Goal: Task Accomplishment & Management: Manage account settings

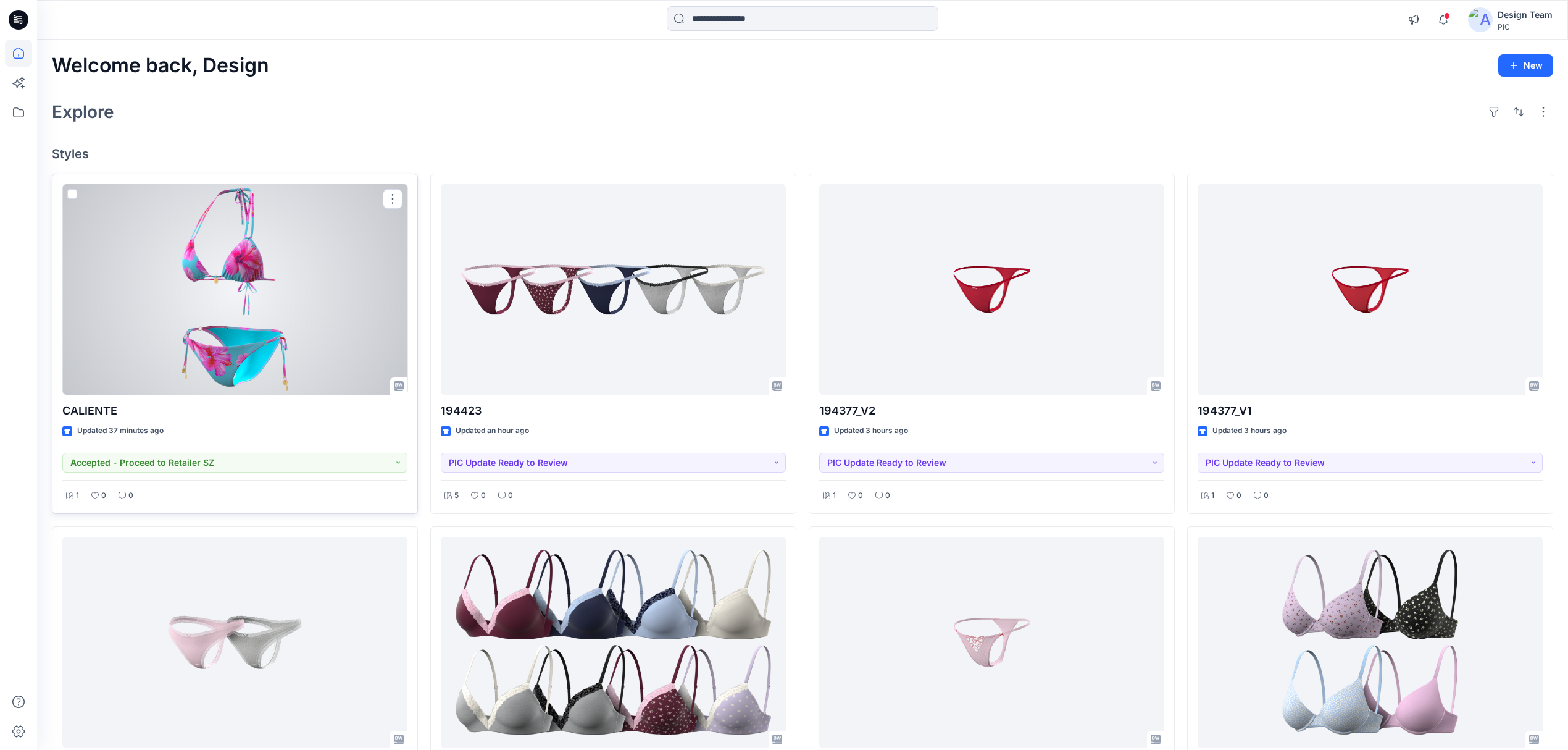
click at [285, 349] on div at bounding box center [235, 290] width 345 height 211
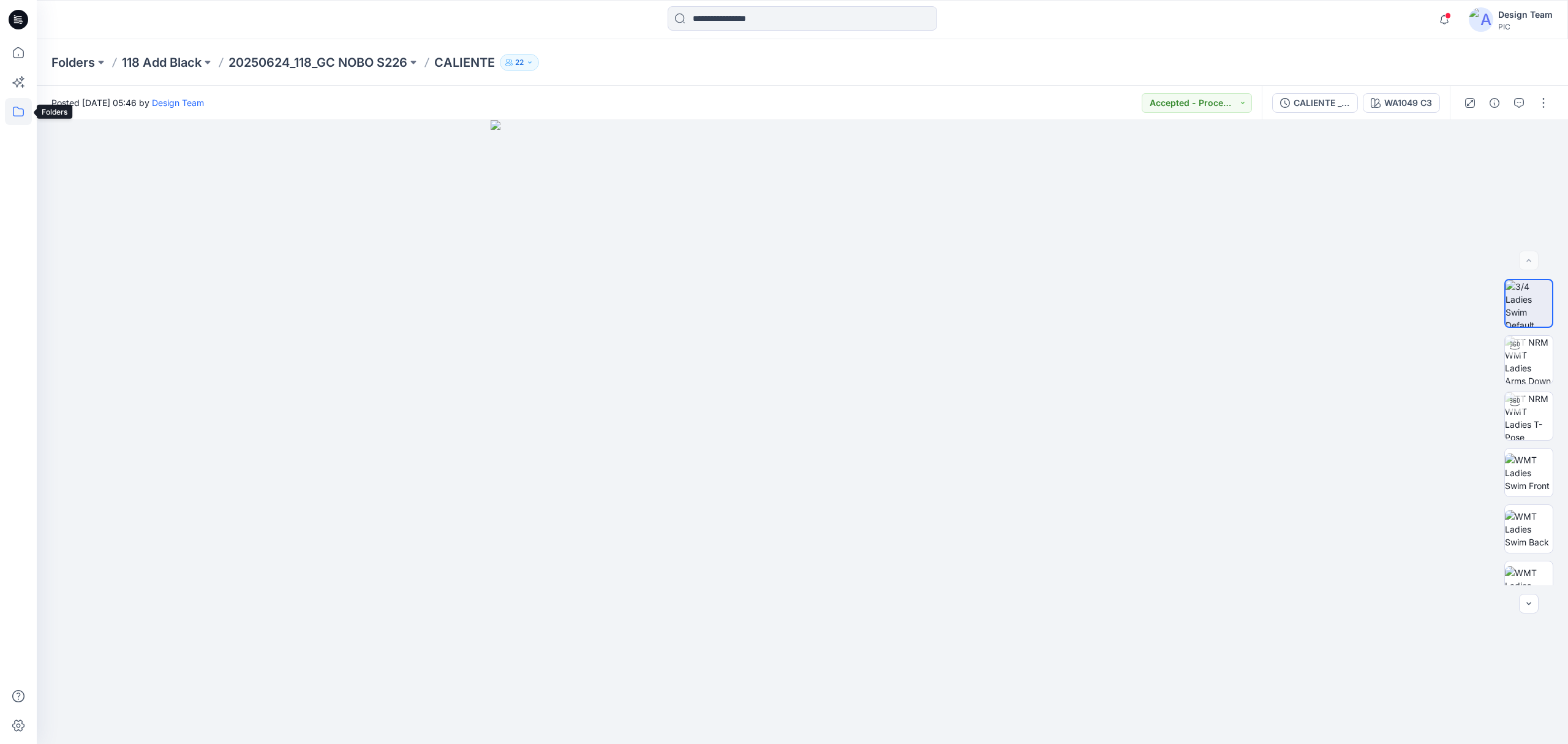
click at [18, 106] on icon at bounding box center [18, 112] width 27 height 27
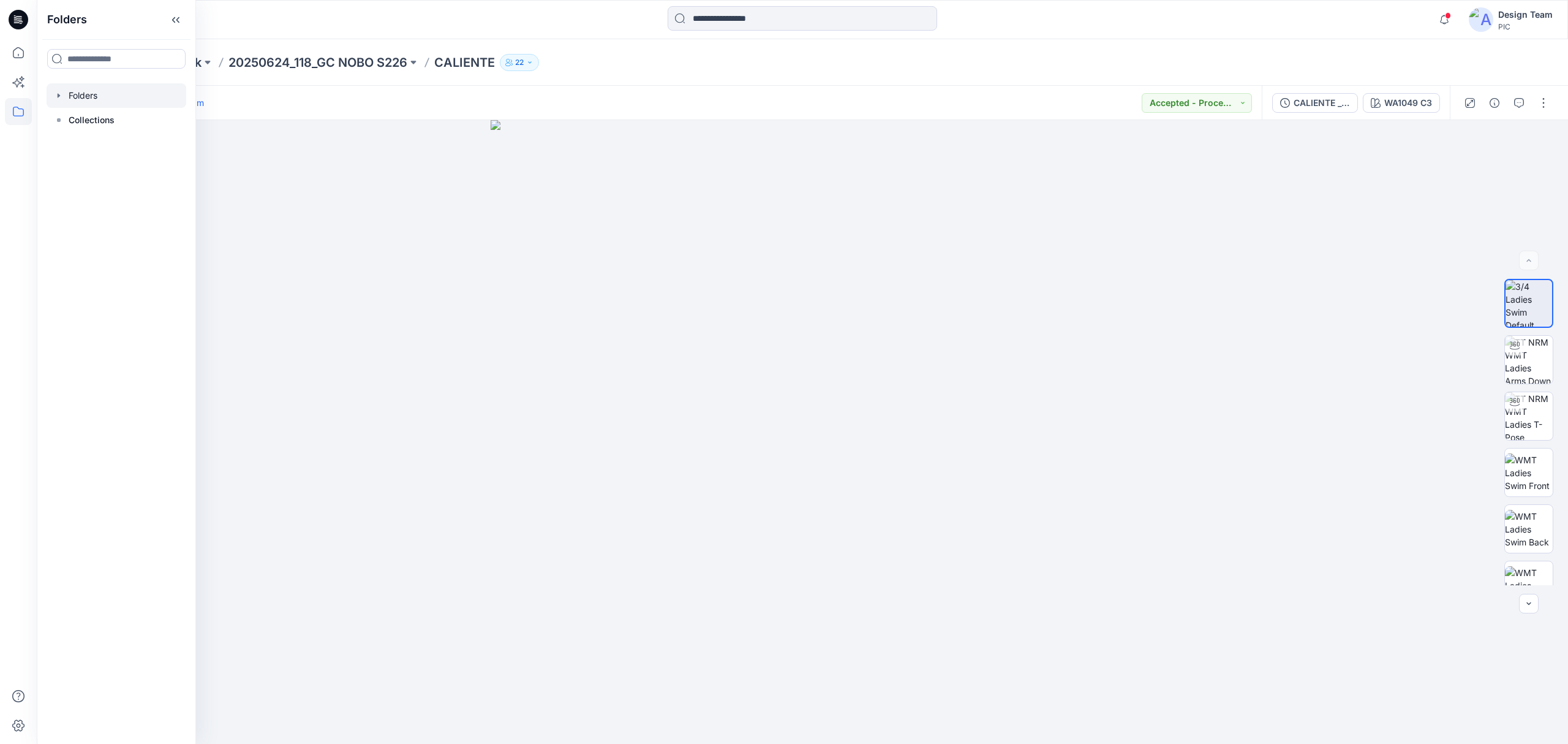
click at [122, 101] on div at bounding box center [116, 95] width 140 height 25
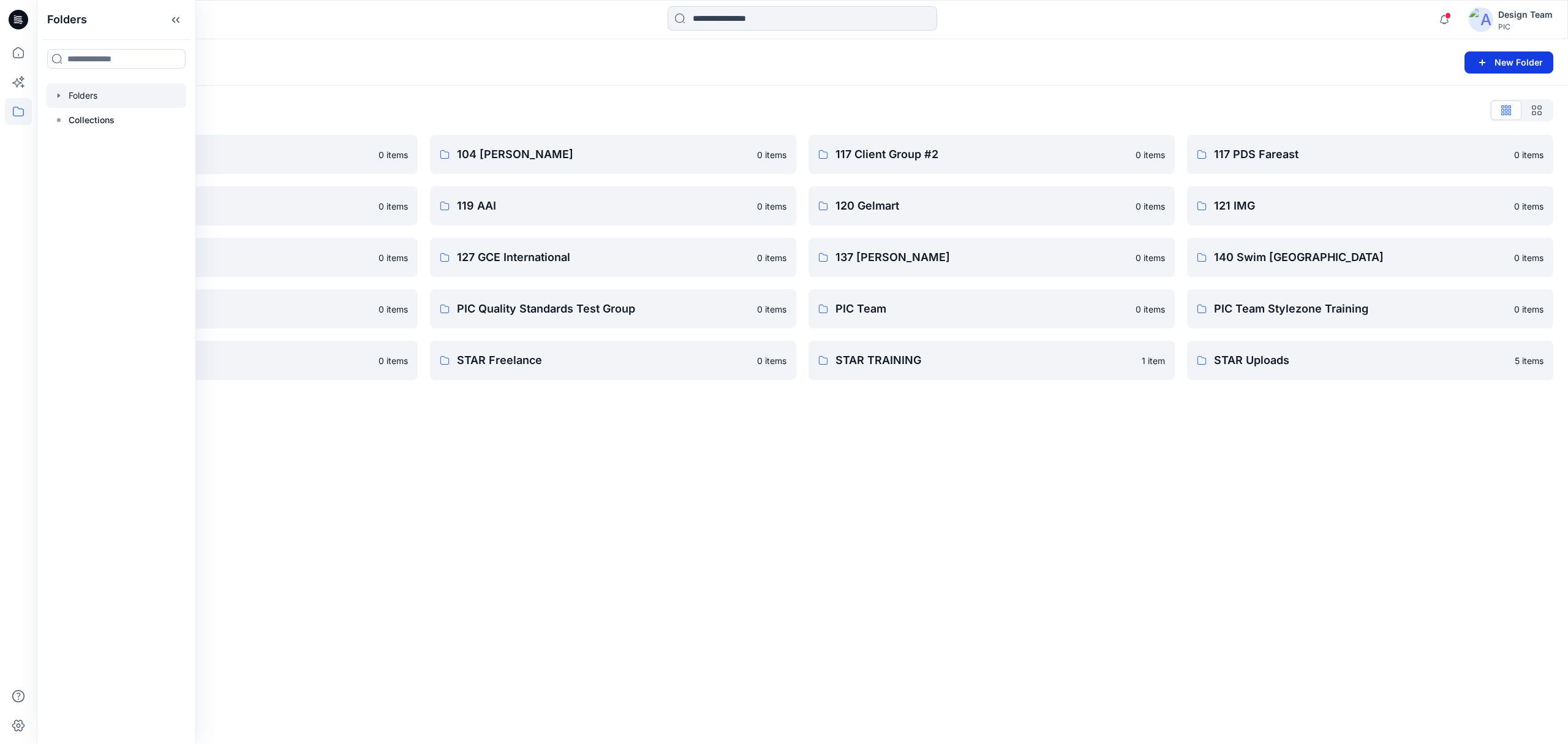
click at [1506, 62] on button "New Folder" at bounding box center [1508, 62] width 89 height 22
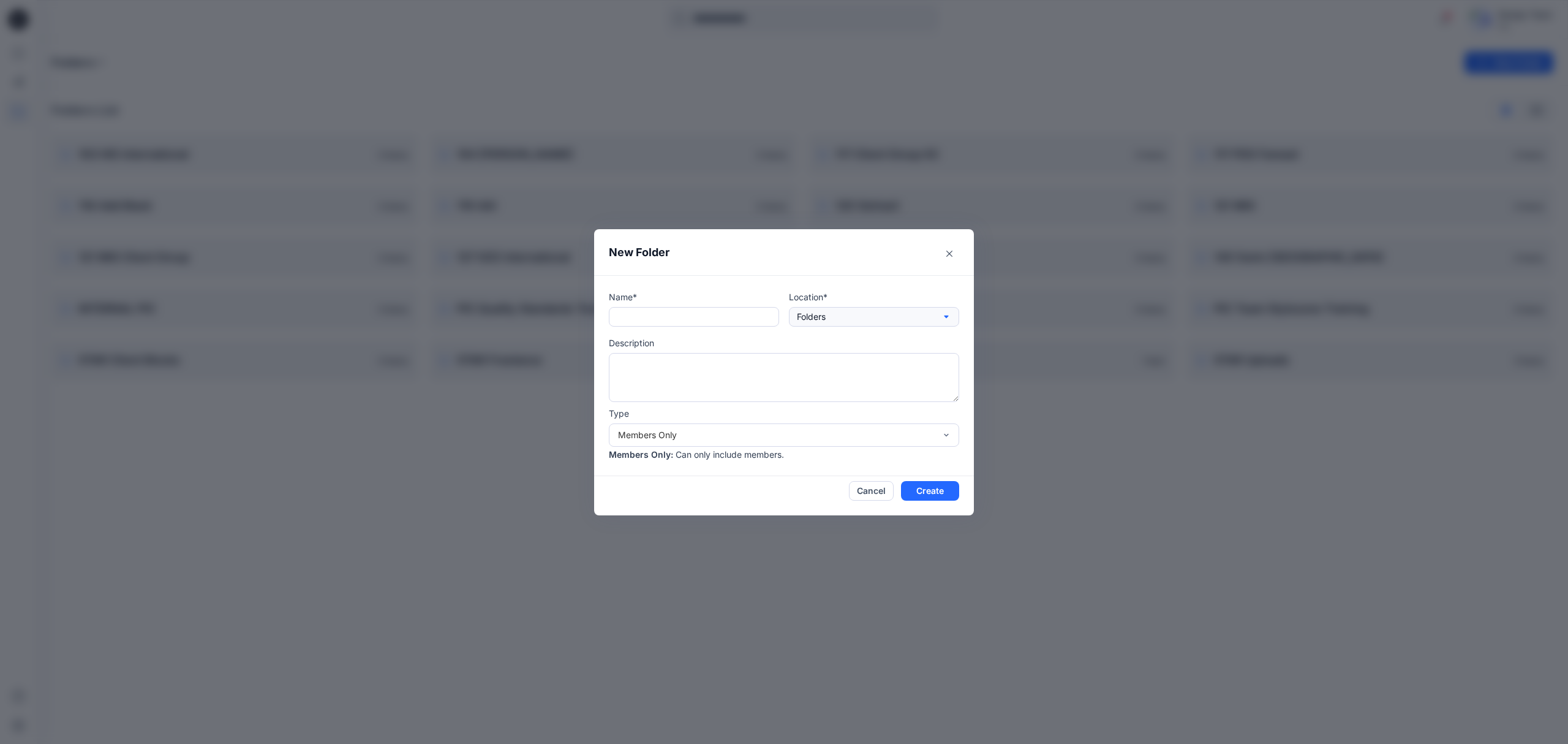
click at [828, 315] on button "Folders" at bounding box center [874, 316] width 170 height 20
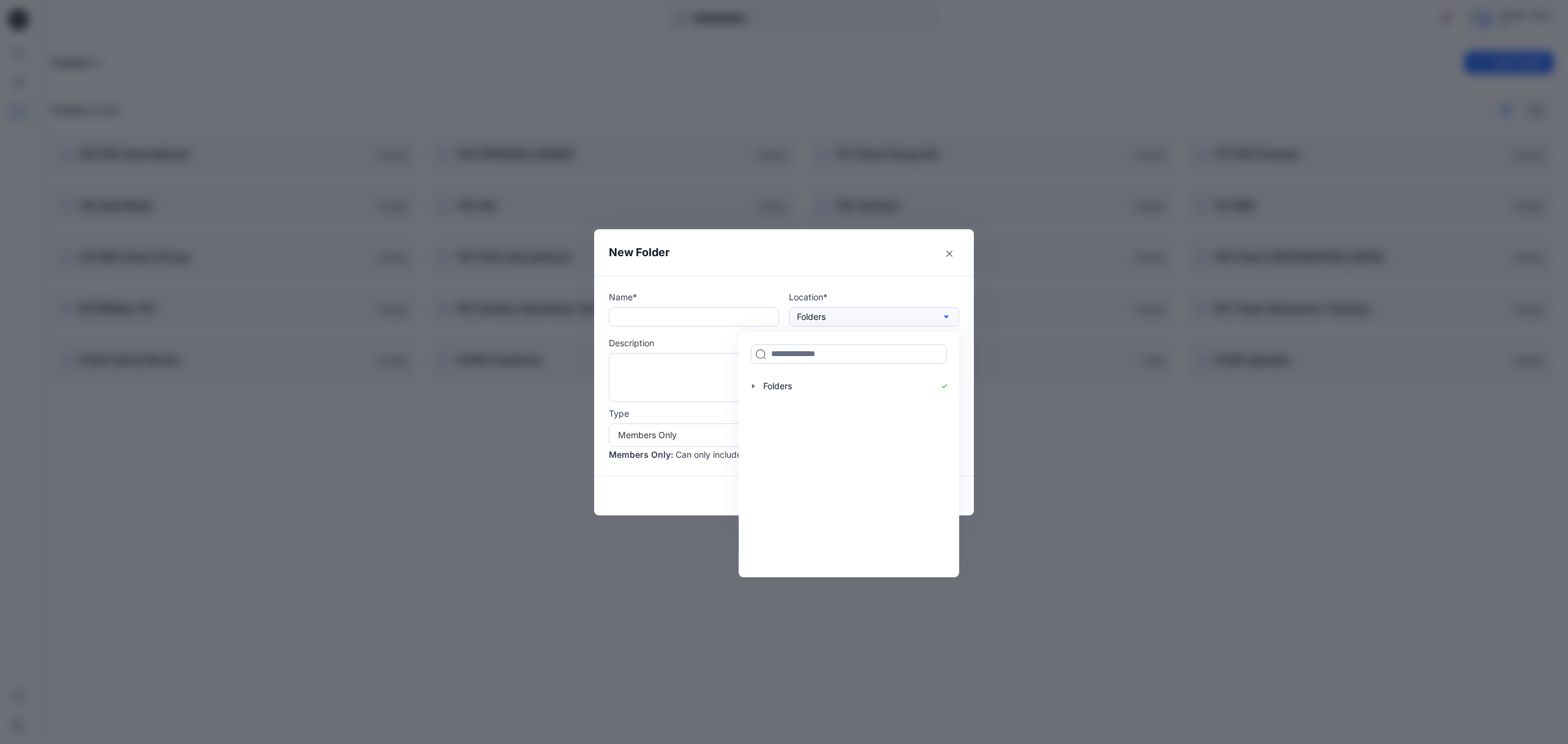
click at [828, 315] on button "Folders" at bounding box center [874, 316] width 170 height 20
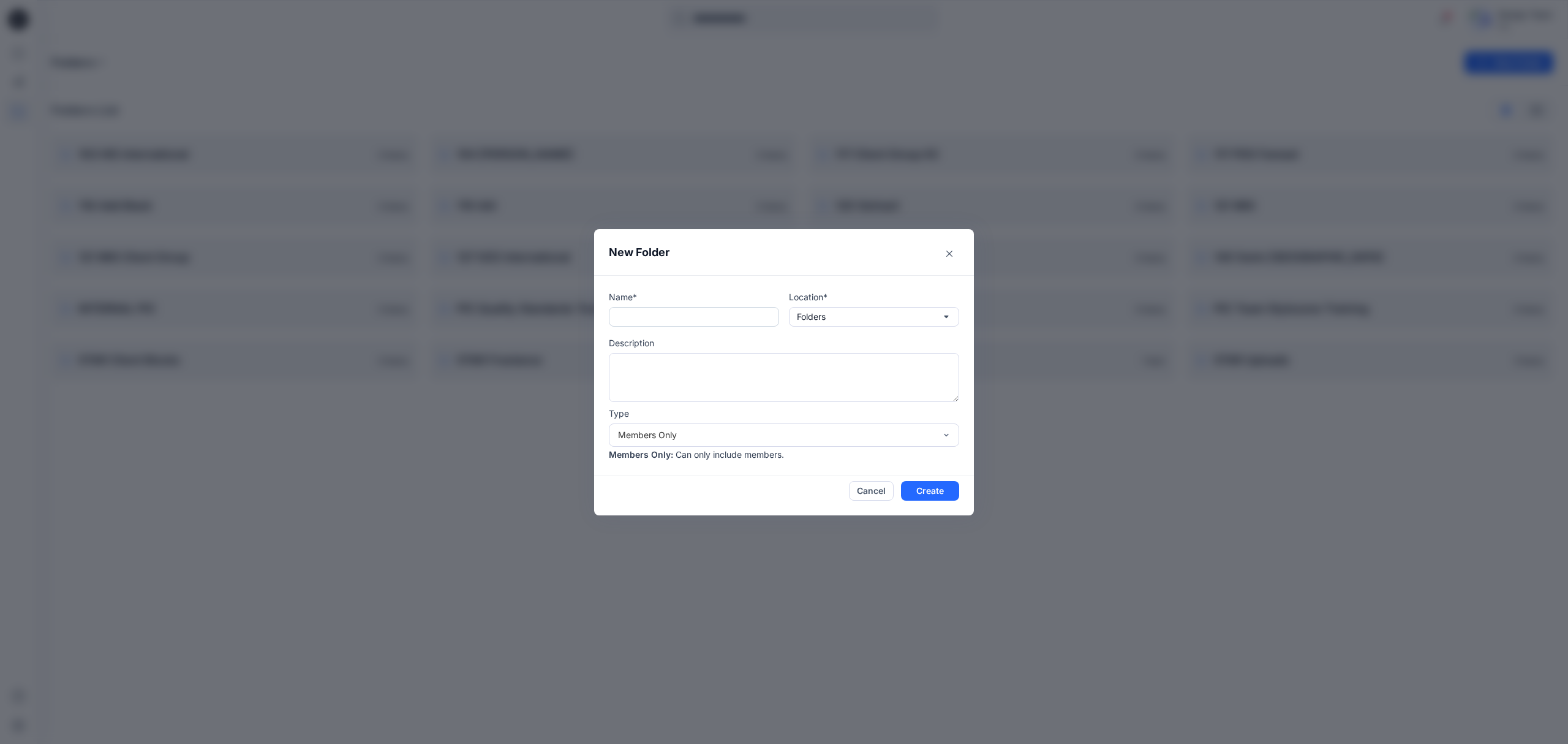
click at [685, 319] on input "text" at bounding box center [694, 316] width 170 height 20
type input "****"
click at [744, 432] on div "Members Only" at bounding box center [776, 435] width 317 height 13
click at [740, 463] on div "Members Only" at bounding box center [784, 462] width 346 height 21
click at [939, 494] on button "Create" at bounding box center [930, 490] width 58 height 20
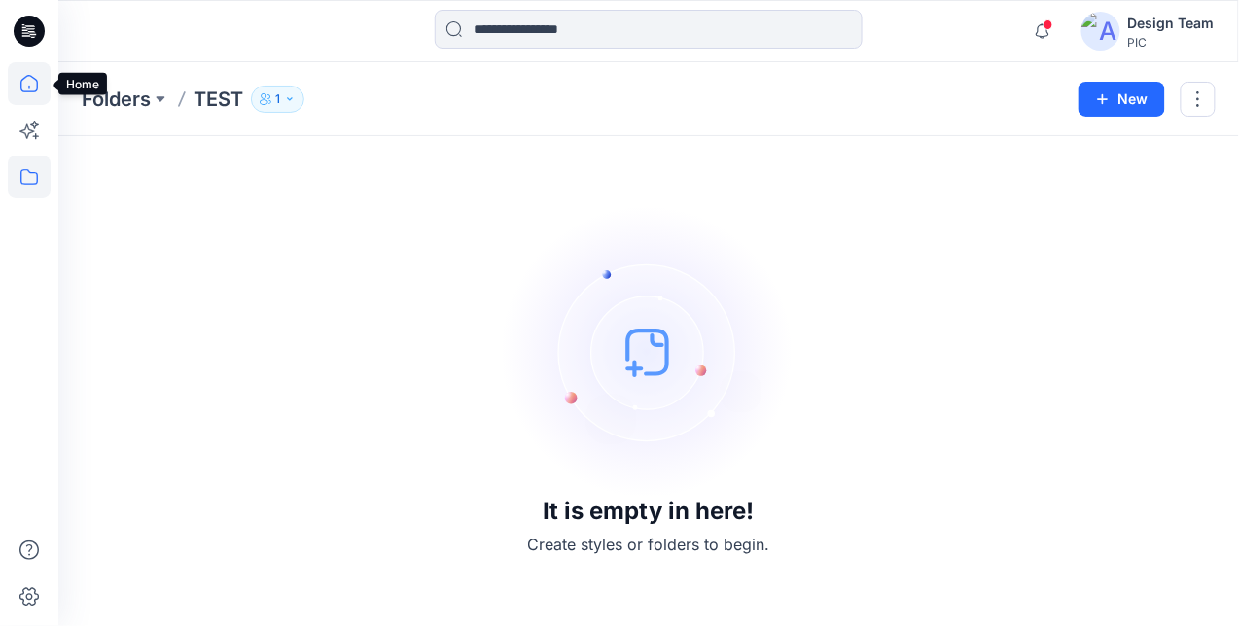
click at [35, 87] on icon at bounding box center [29, 83] width 43 height 43
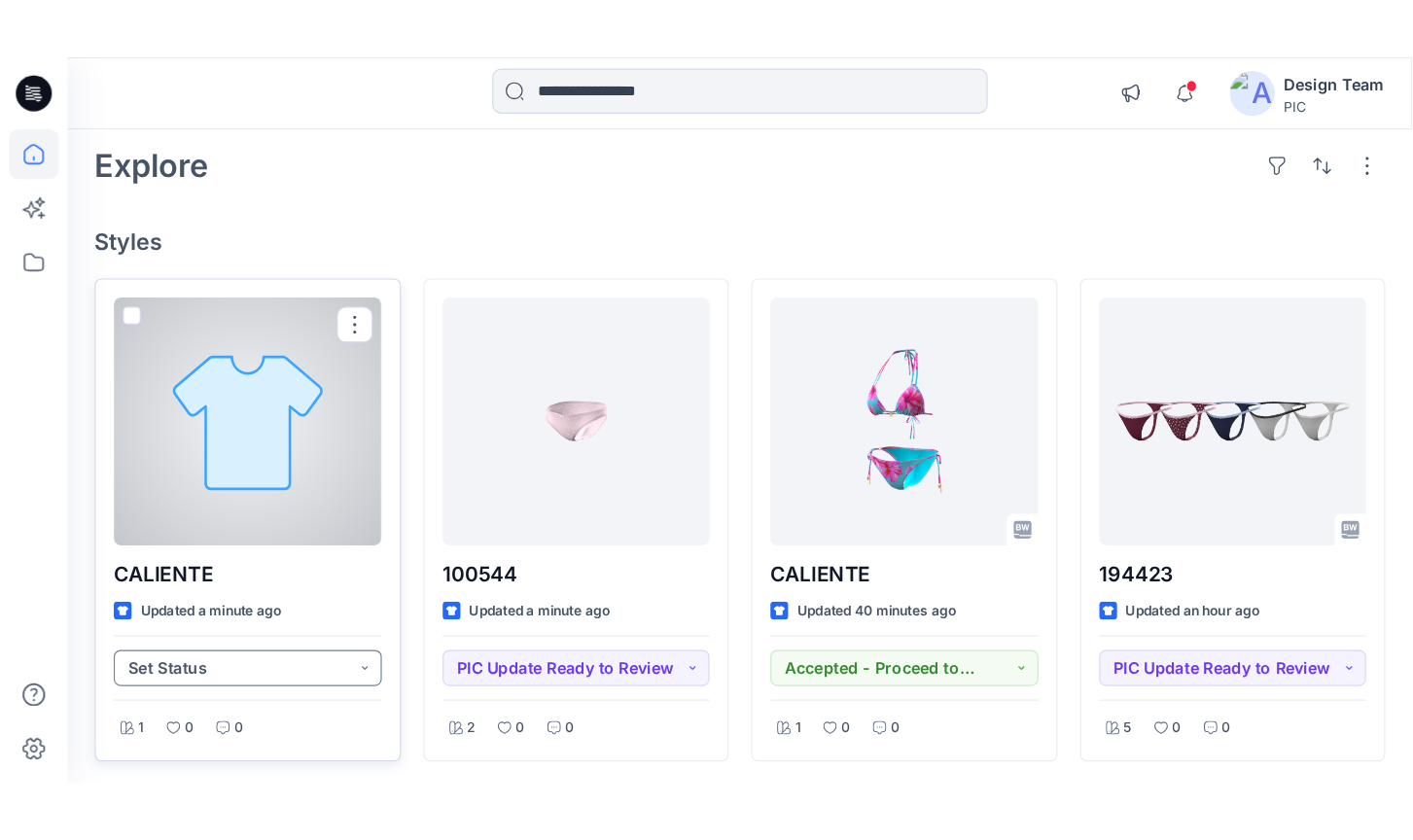
scroll to position [129, 0]
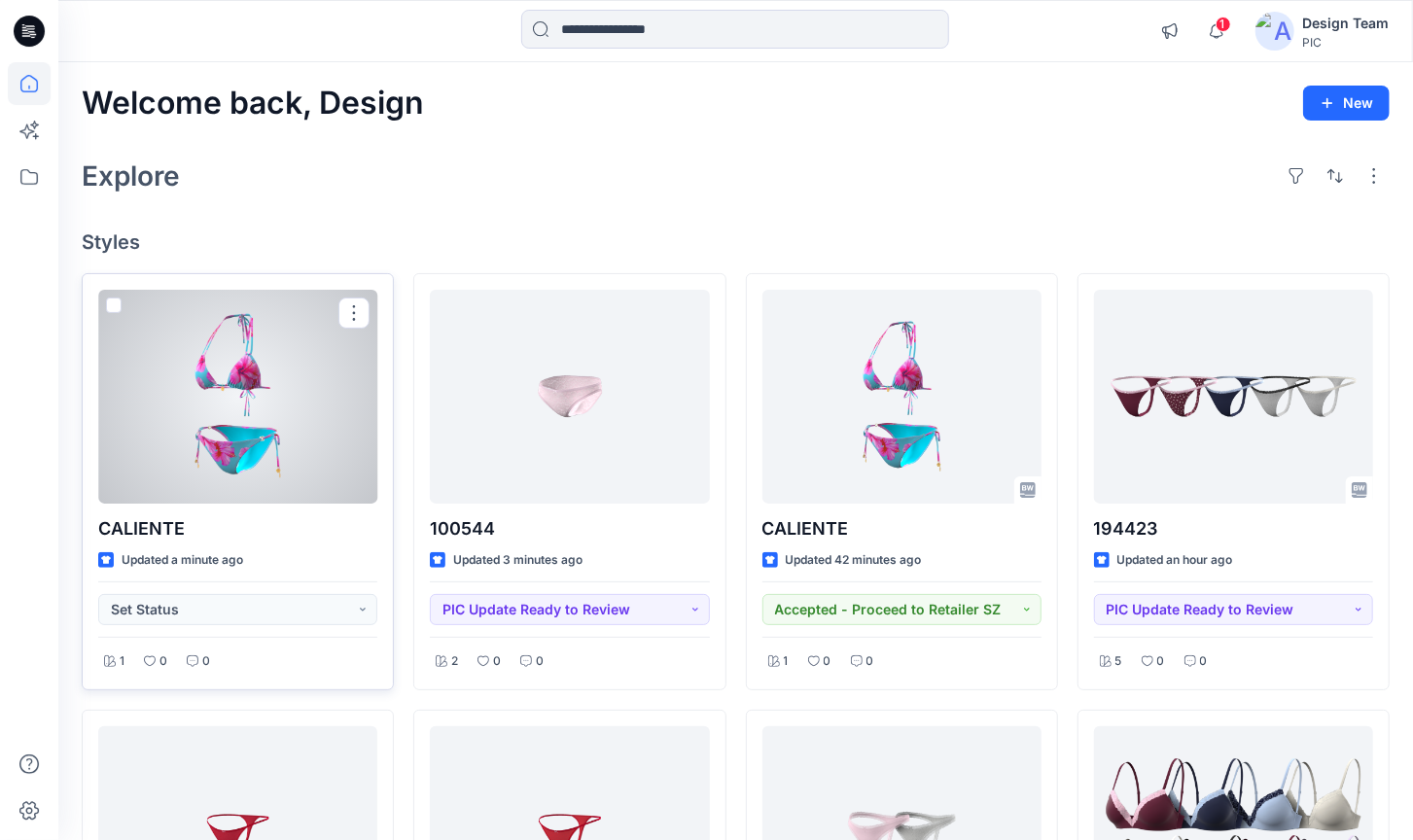
click at [196, 410] on div at bounding box center [237, 397] width 279 height 214
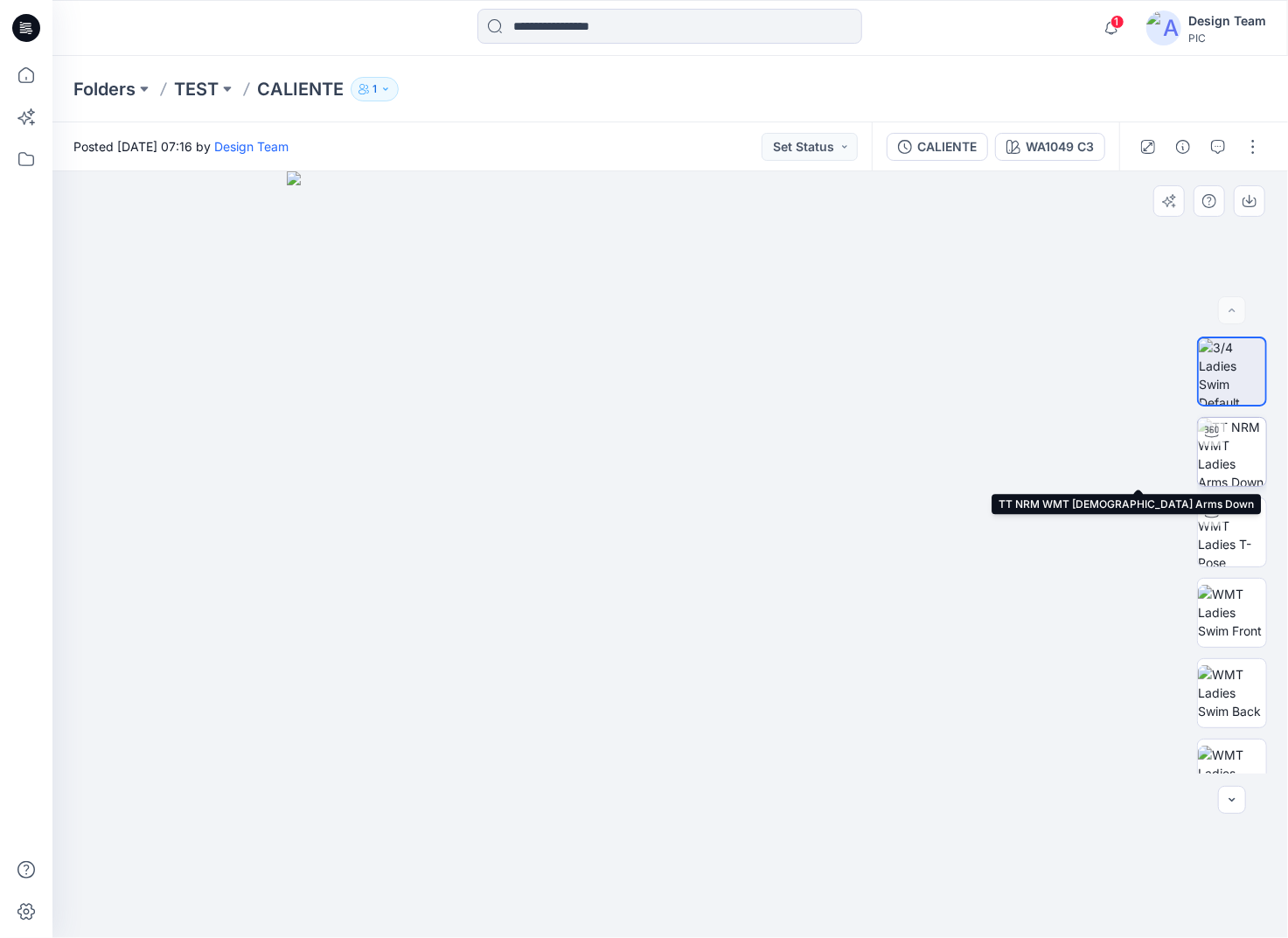
click at [1232, 438] on img at bounding box center [1231, 452] width 68 height 68
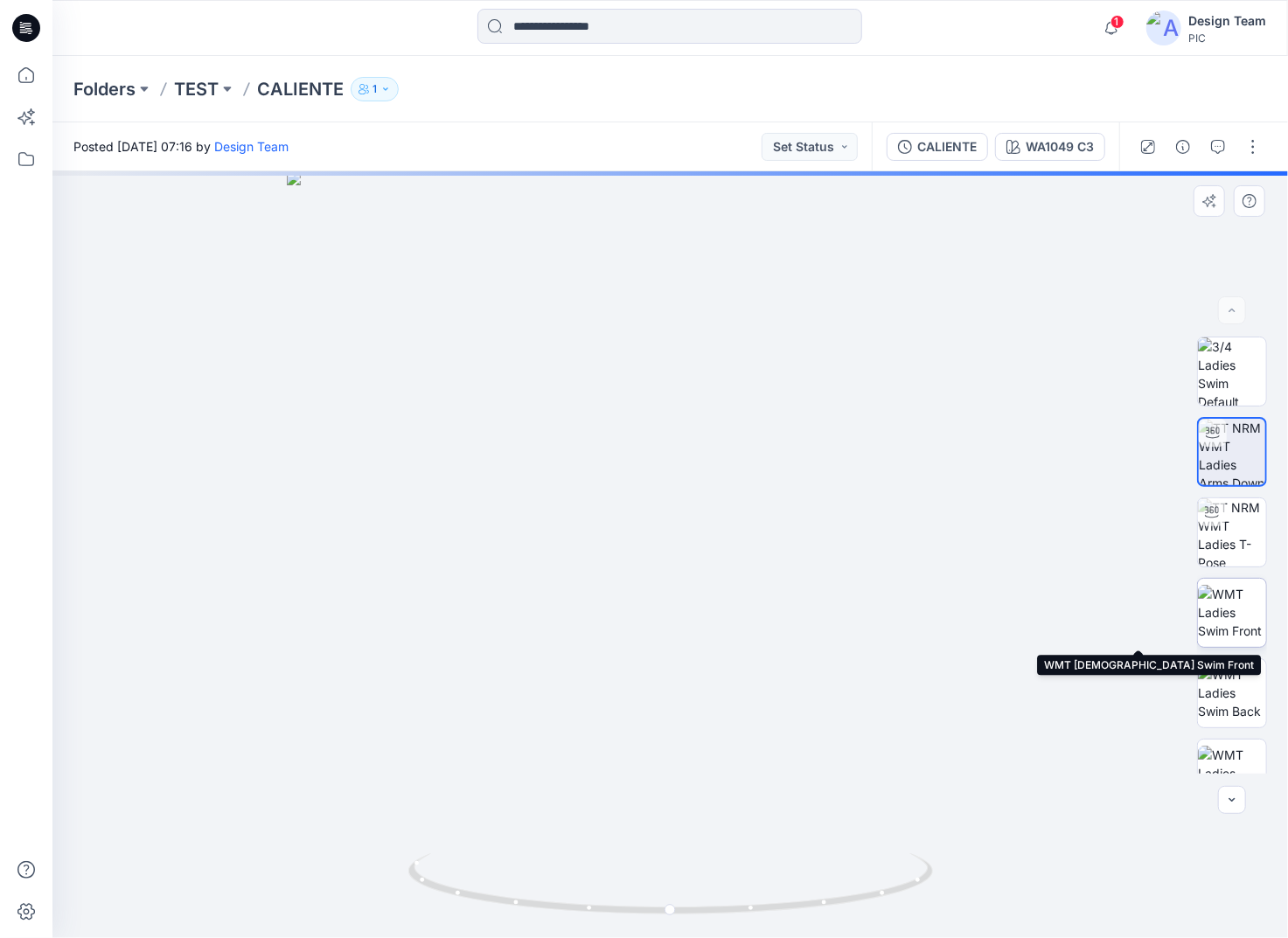
click at [1213, 616] on img at bounding box center [1231, 612] width 68 height 55
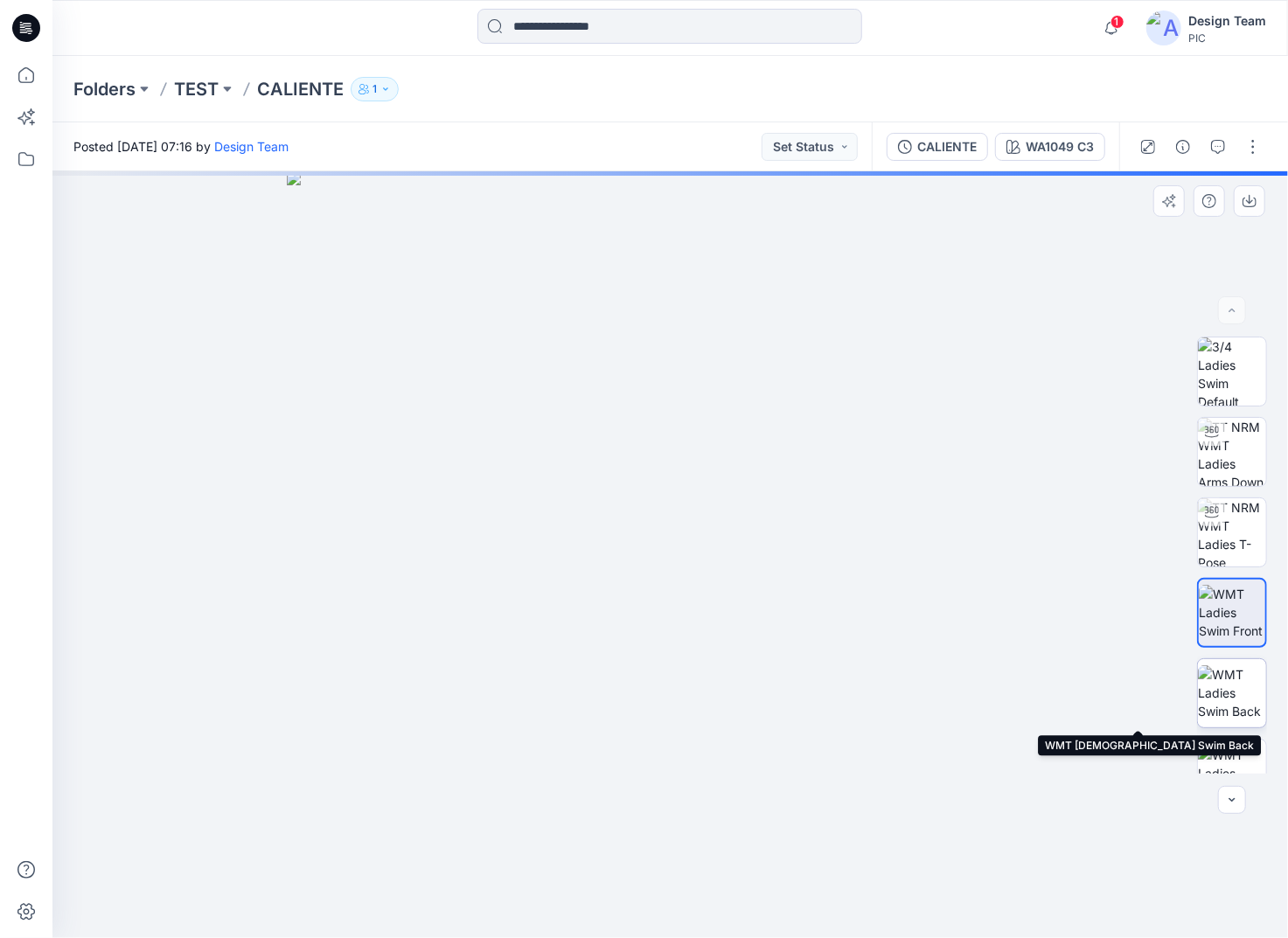
click at [1231, 697] on img at bounding box center [1231, 692] width 68 height 55
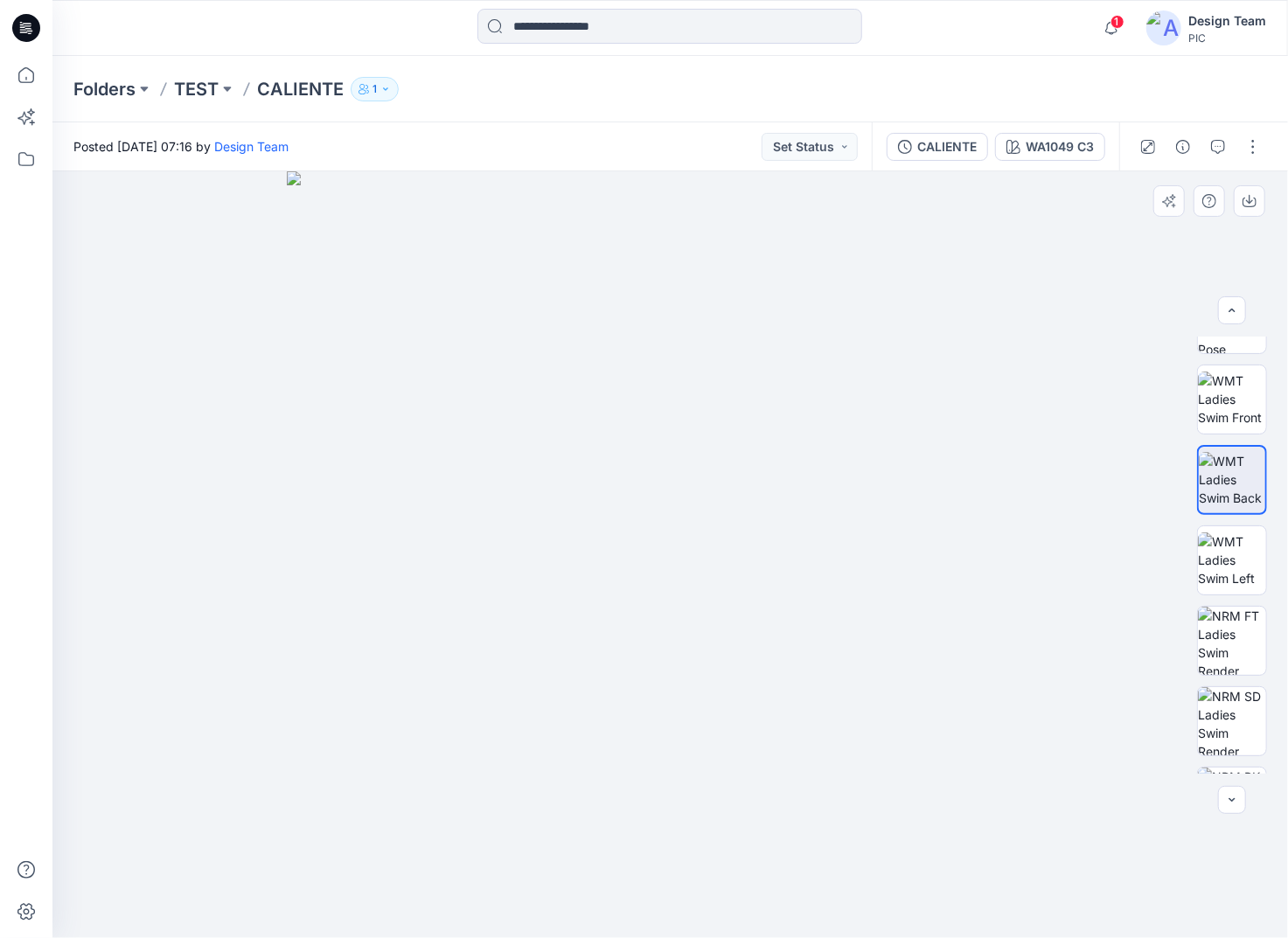
scroll to position [233, 0]
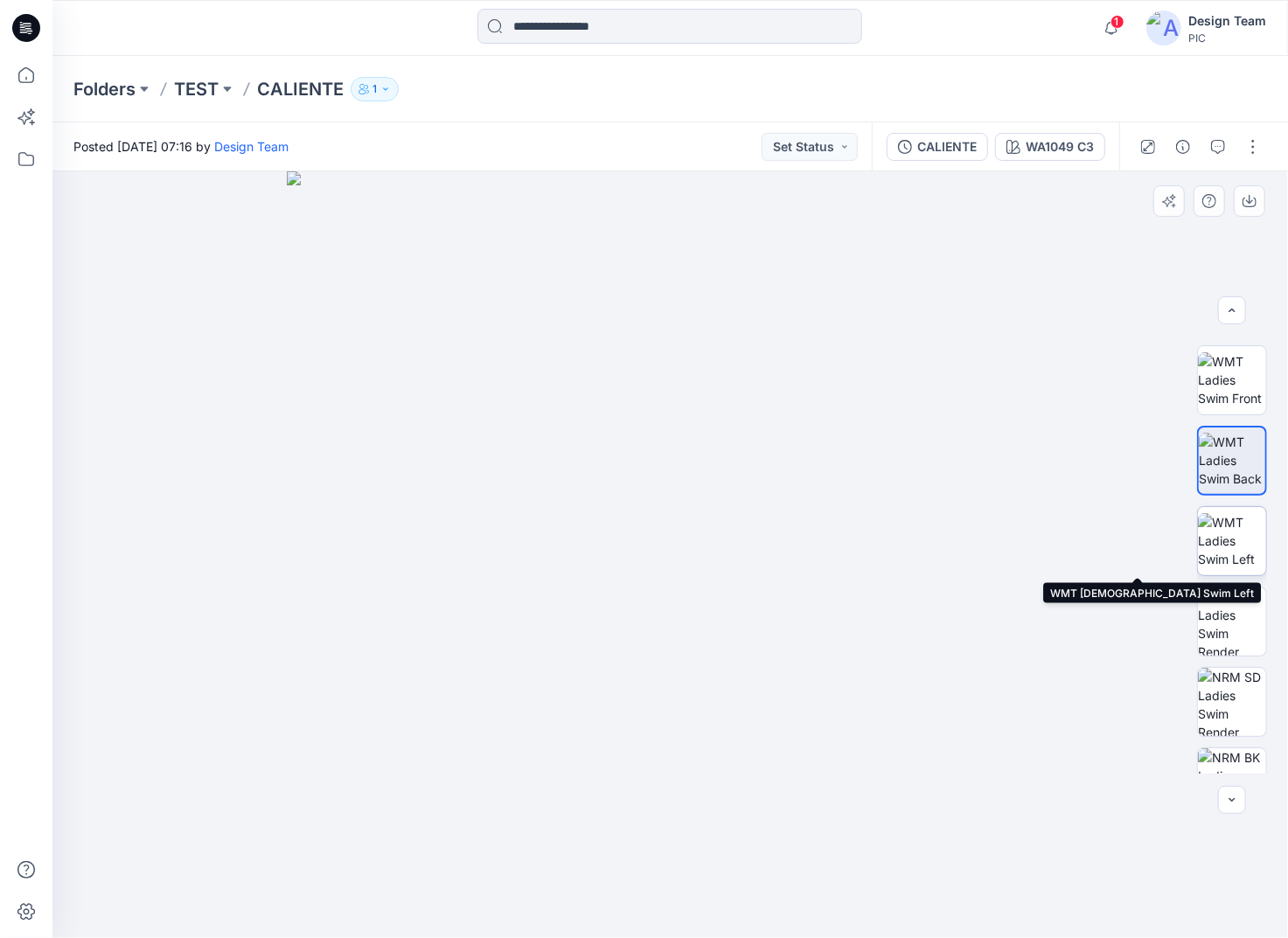
click at [1238, 549] on img at bounding box center [1231, 540] width 68 height 55
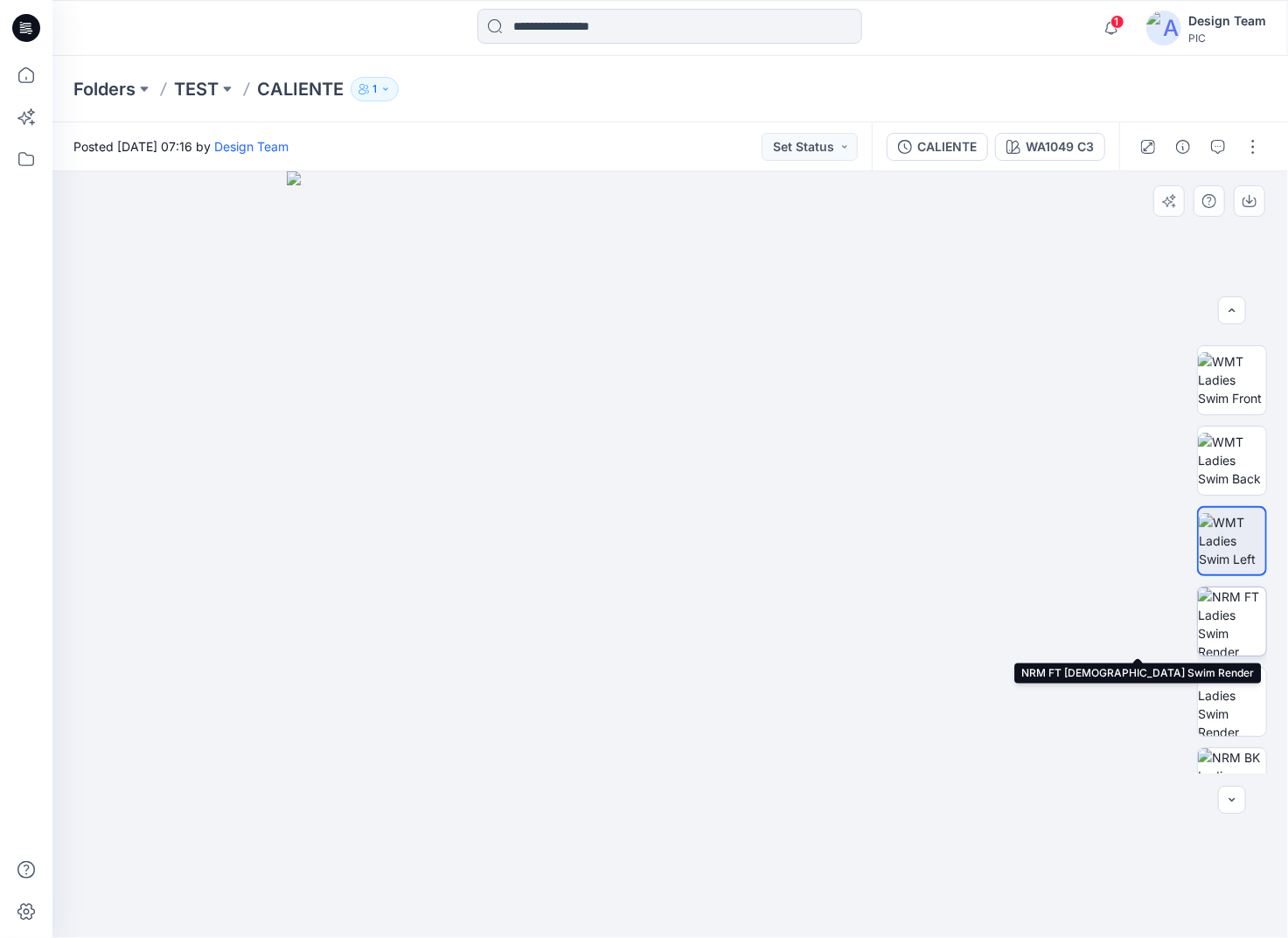
click at [1230, 610] on img at bounding box center [1231, 622] width 68 height 68
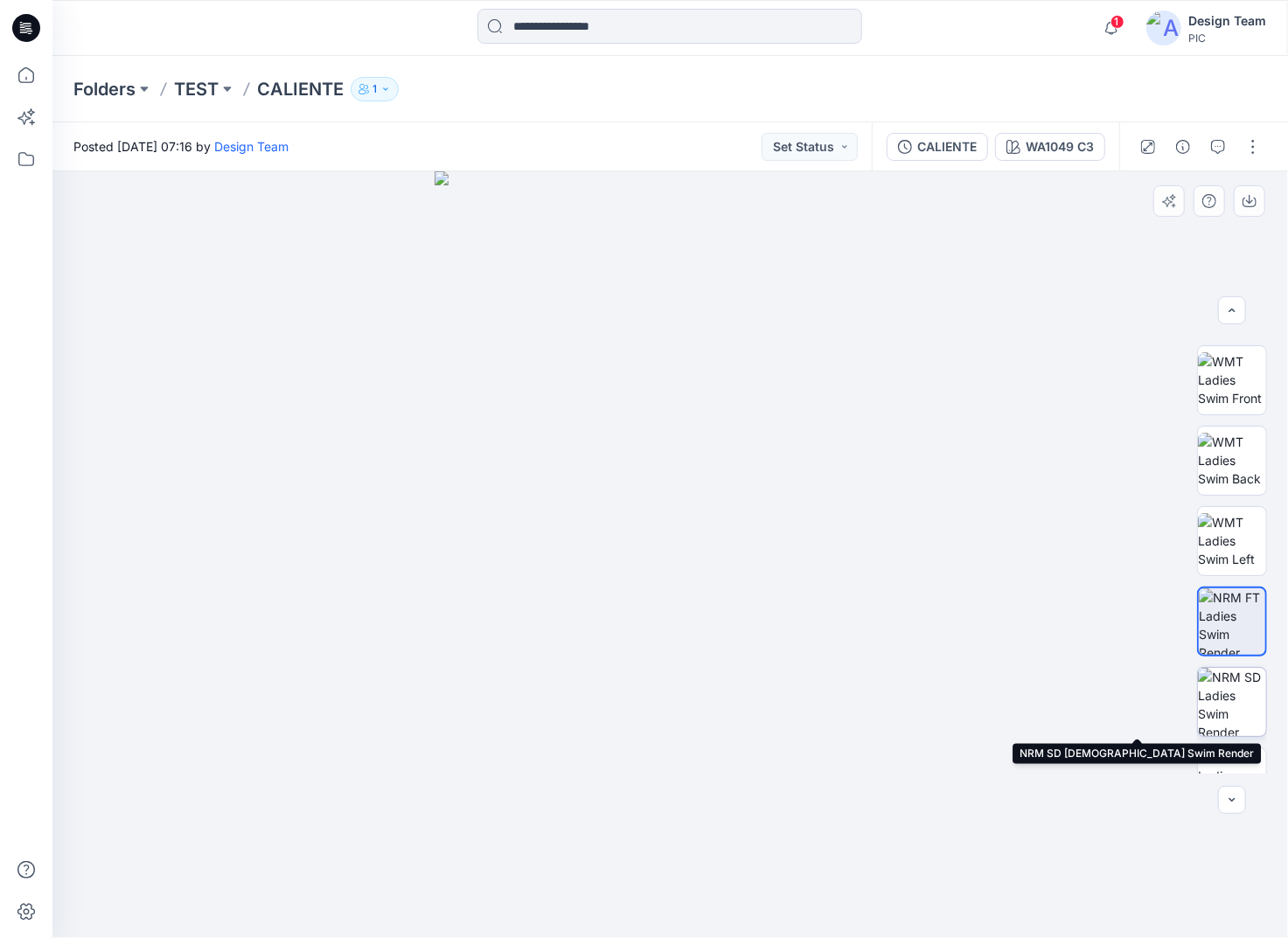
click at [1224, 696] on img at bounding box center [1231, 702] width 68 height 68
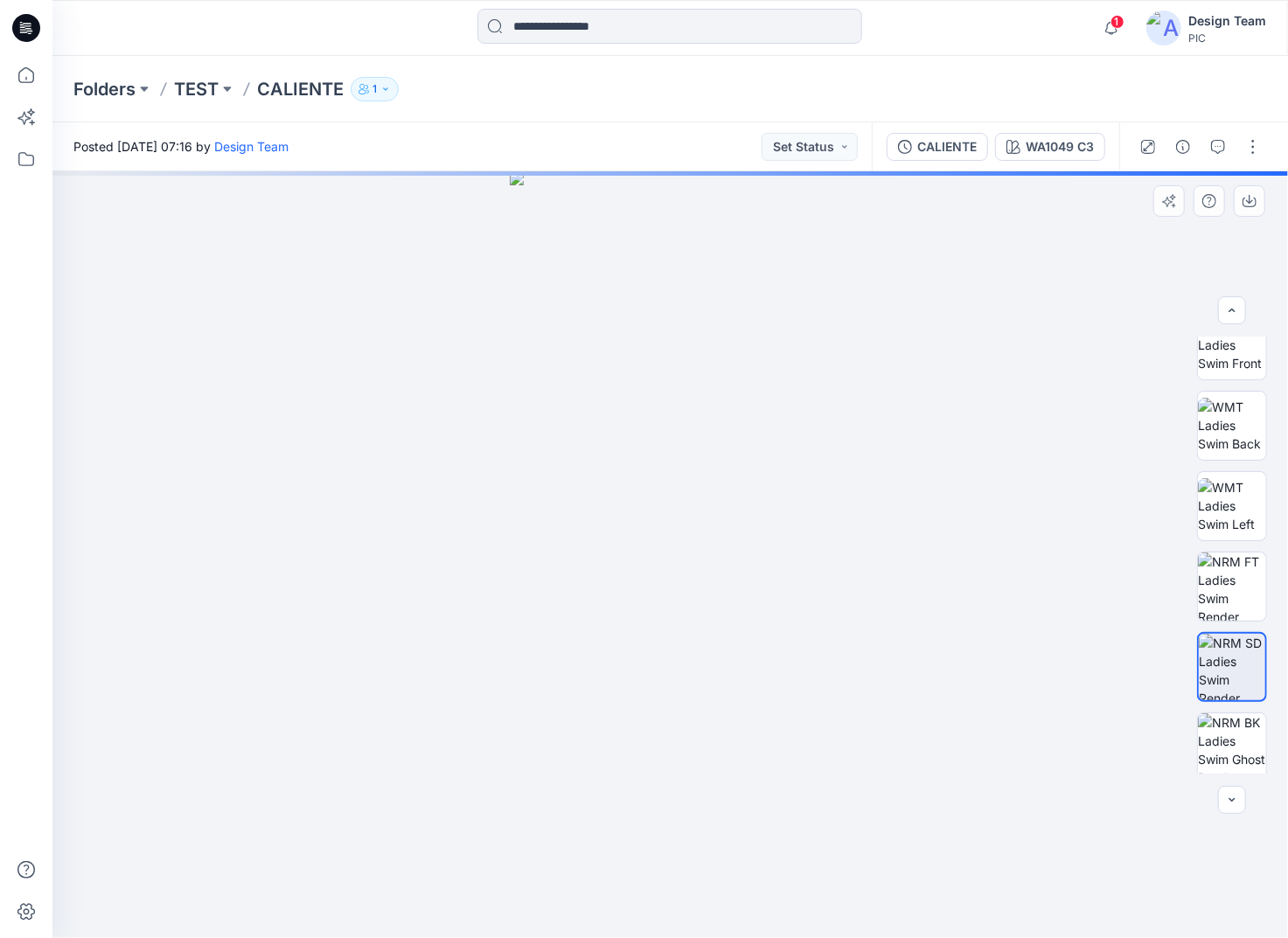
scroll to position [276, 0]
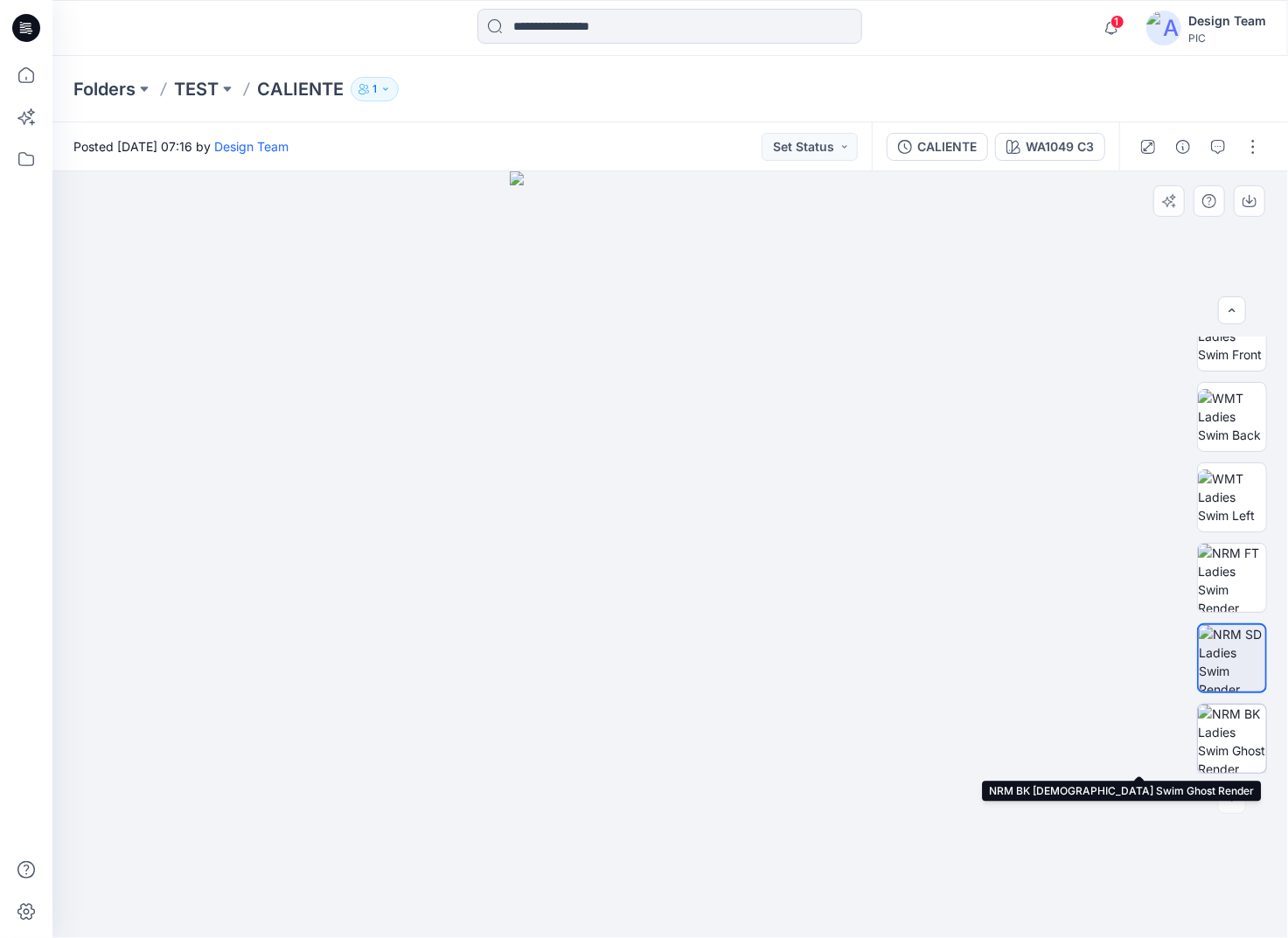
click at [1221, 721] on img at bounding box center [1231, 739] width 68 height 68
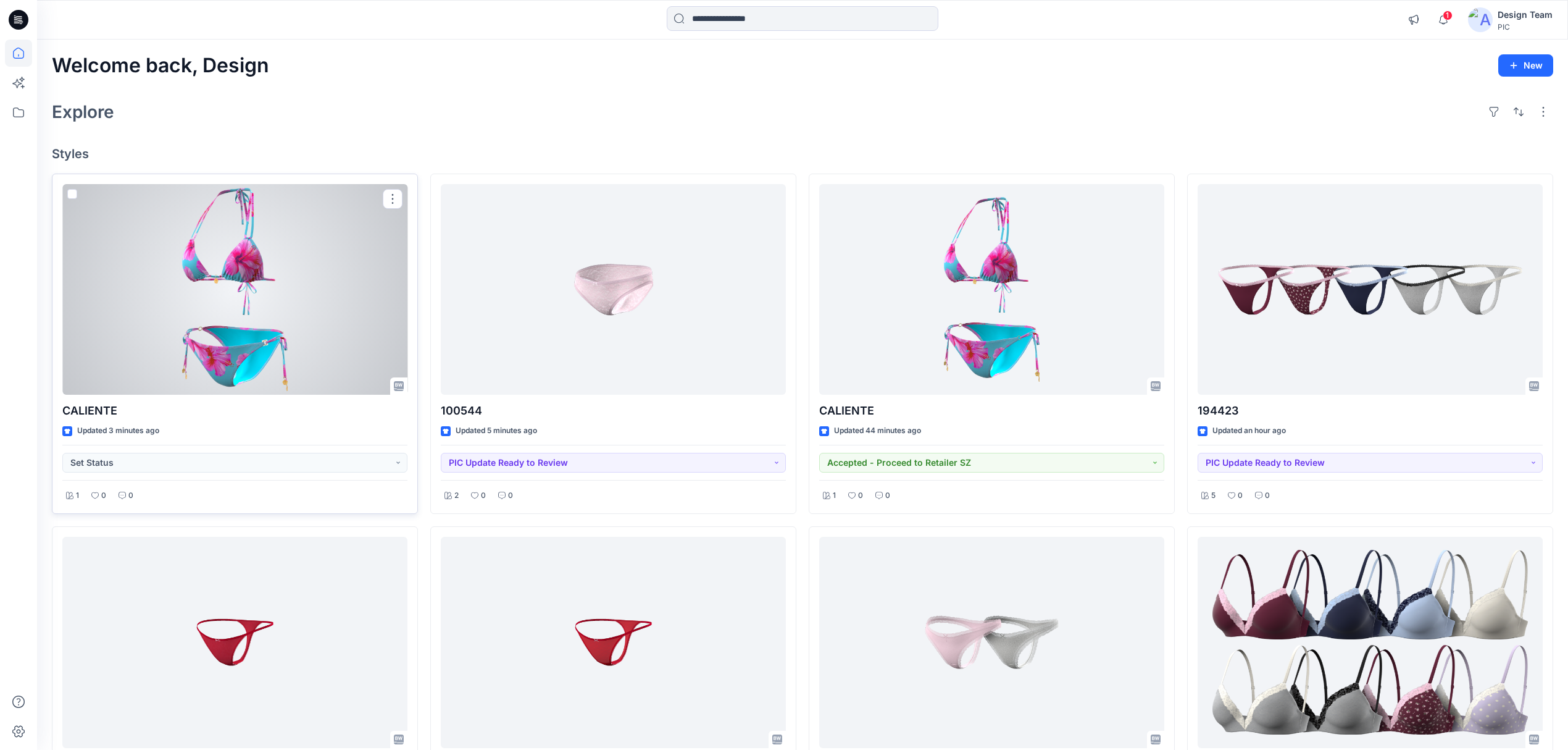
click at [284, 357] on div at bounding box center [235, 290] width 345 height 211
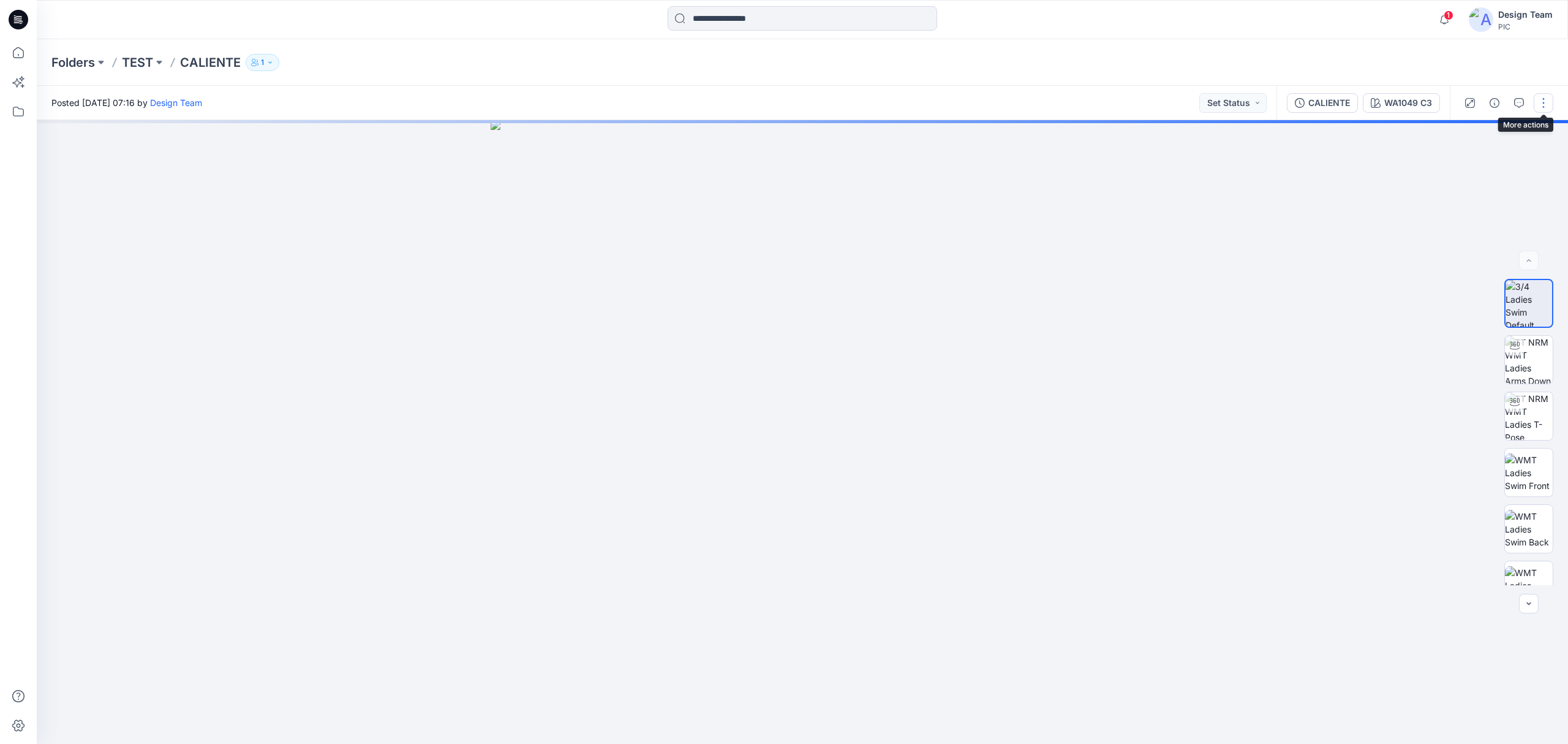
click at [1540, 104] on button "button" at bounding box center [1543, 103] width 20 height 20
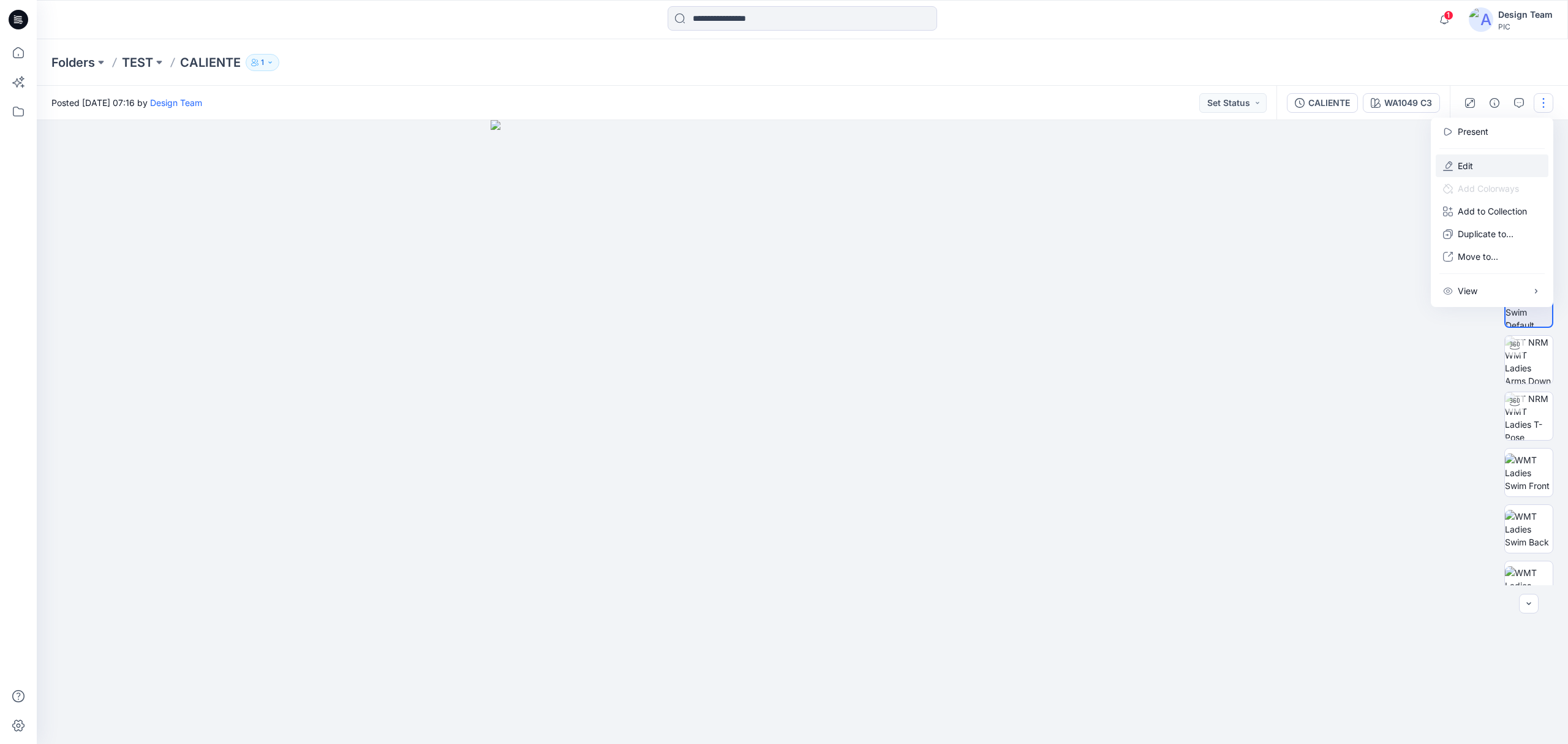
click at [1476, 159] on button "Edit" at bounding box center [1492, 166] width 113 height 23
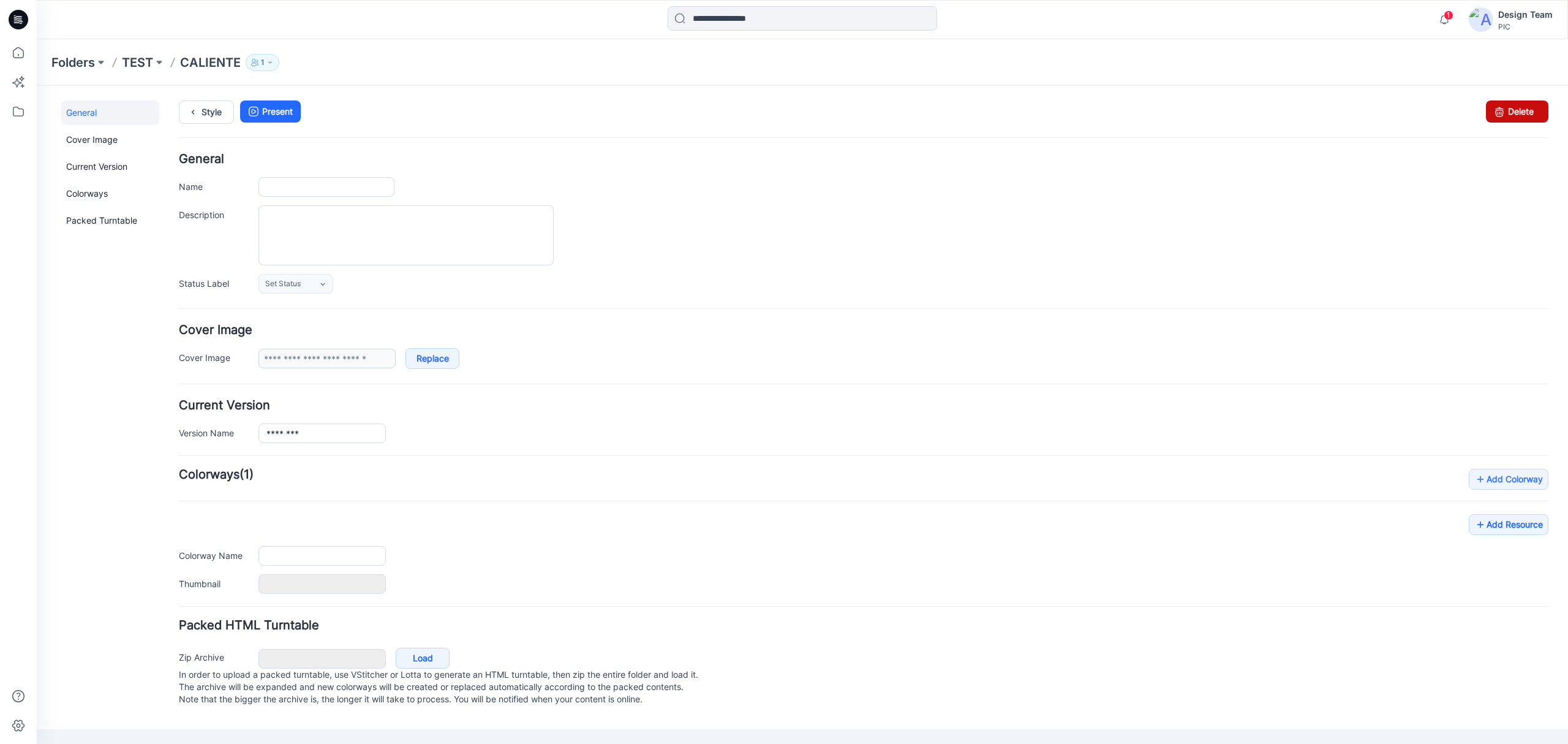
click at [1522, 116] on link "Delete" at bounding box center [1516, 111] width 62 height 22
type input "********"
type input "*********"
type input "**********"
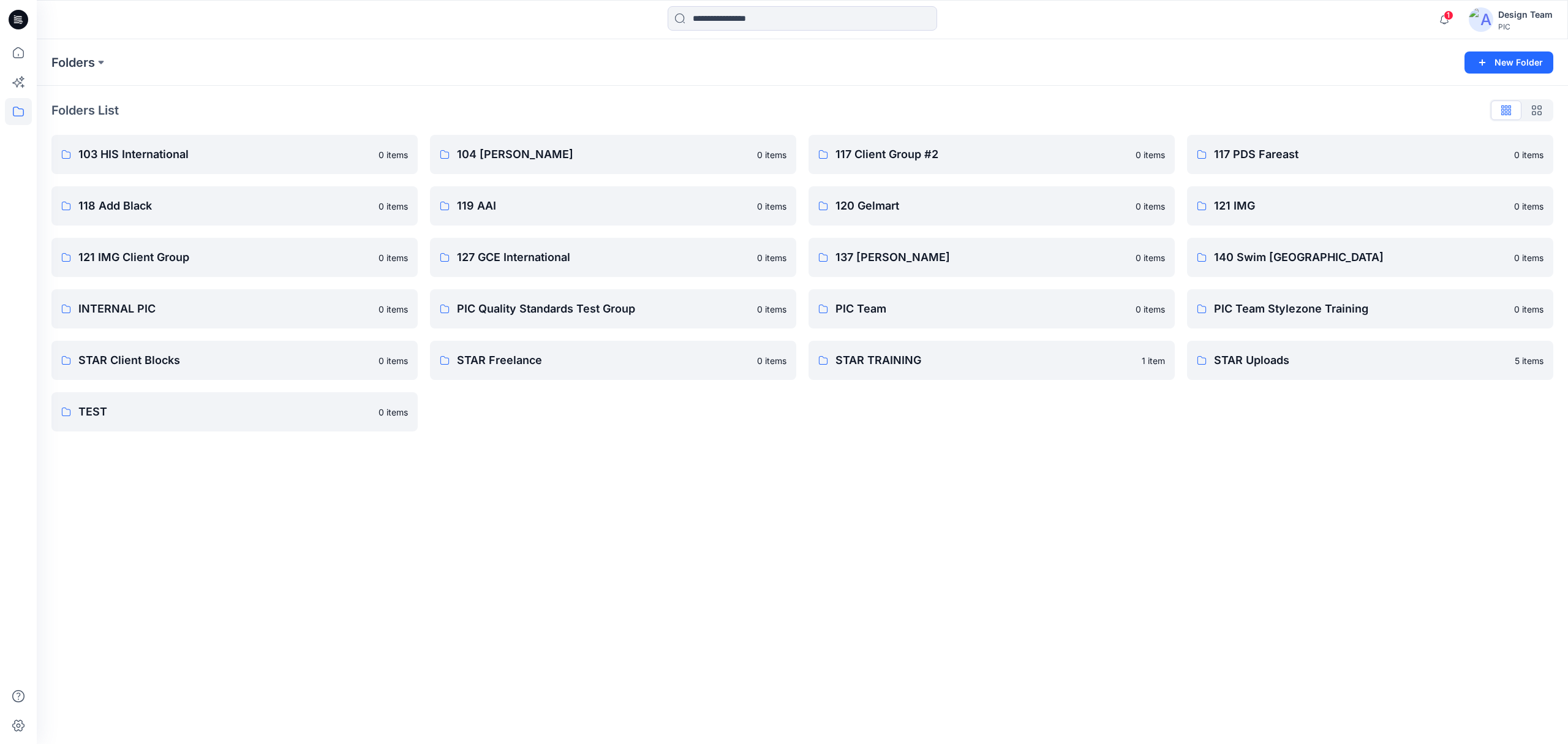
click at [23, 12] on icon at bounding box center [18, 20] width 20 height 20
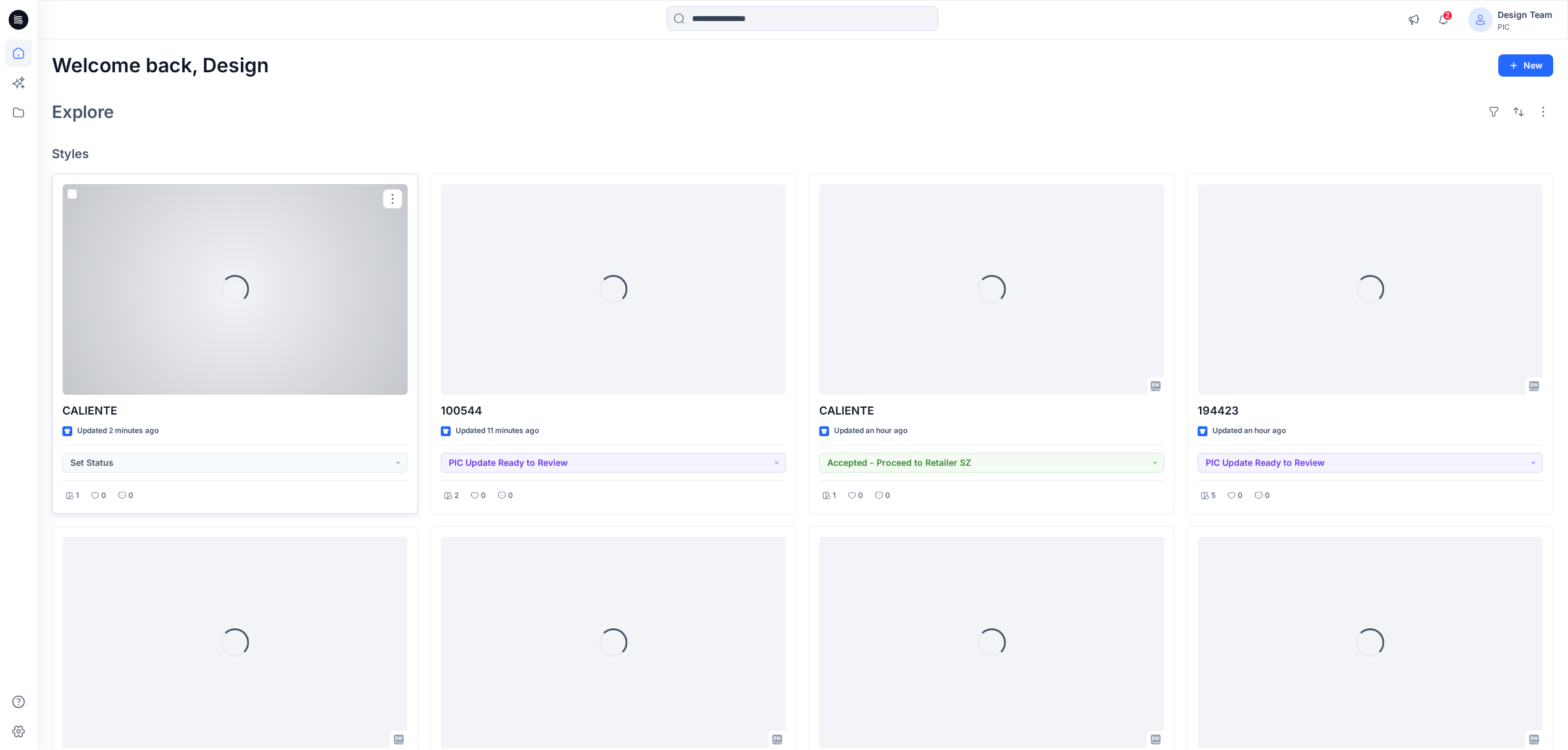
click at [341, 288] on div "Loading..." at bounding box center [235, 290] width 345 height 211
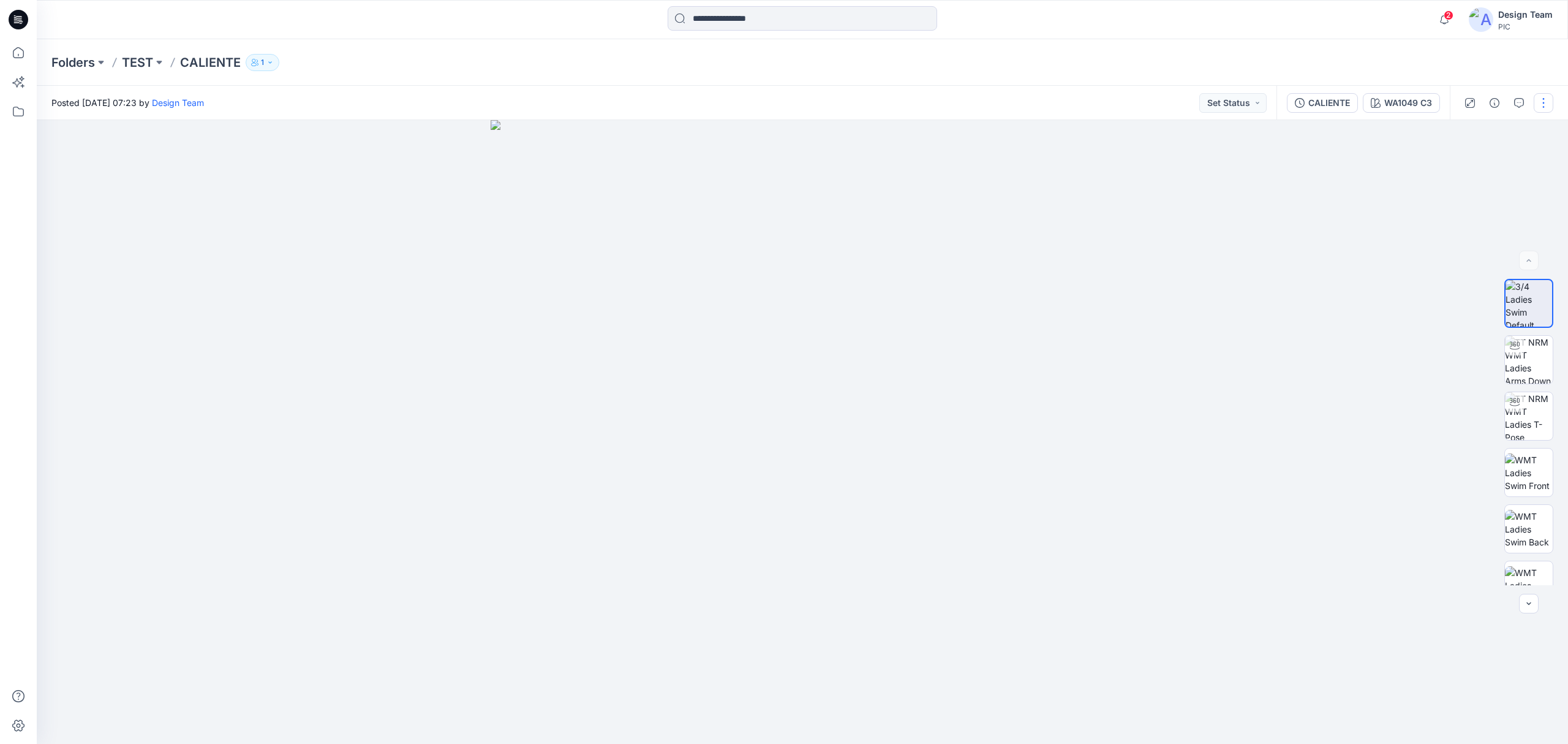
click at [1541, 98] on button "button" at bounding box center [1543, 103] width 20 height 20
click at [1492, 158] on button "Edit" at bounding box center [1492, 166] width 113 height 23
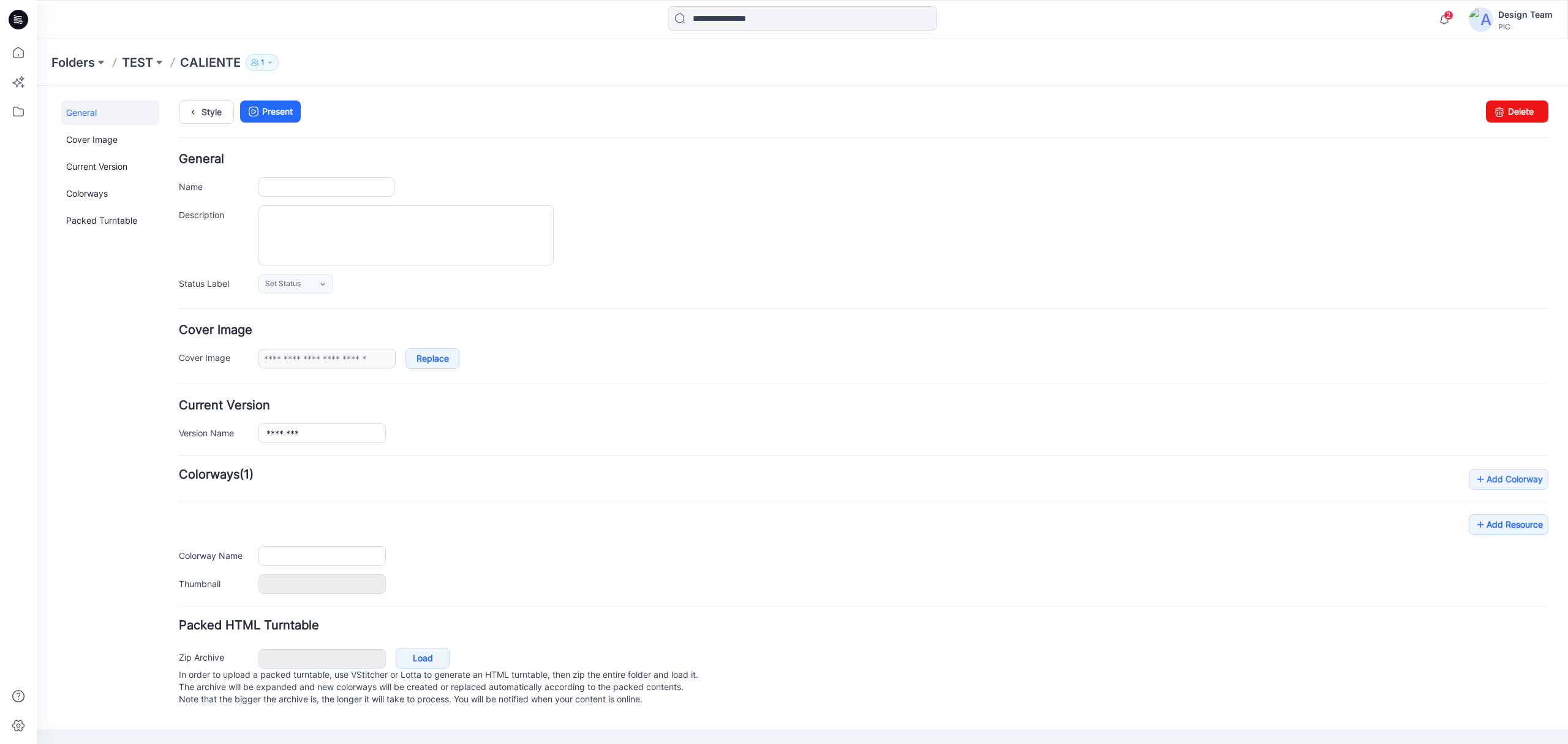
type input "********"
type input "*********"
type input "**********"
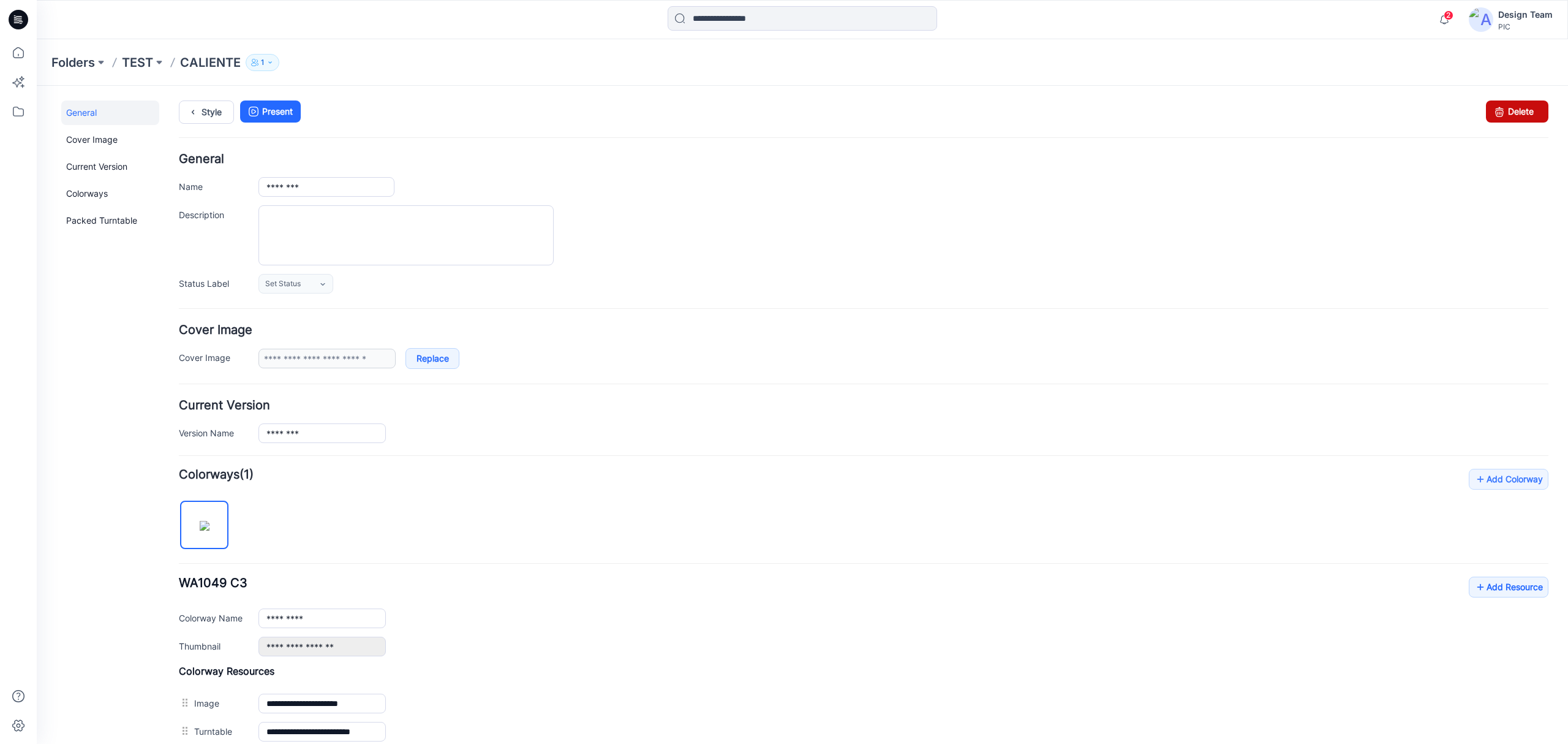
drag, startPoint x: 1480, startPoint y: 118, endPoint x: 880, endPoint y: 152, distance: 601.0
click at [1491, 118] on icon at bounding box center [1499, 111] width 17 height 22
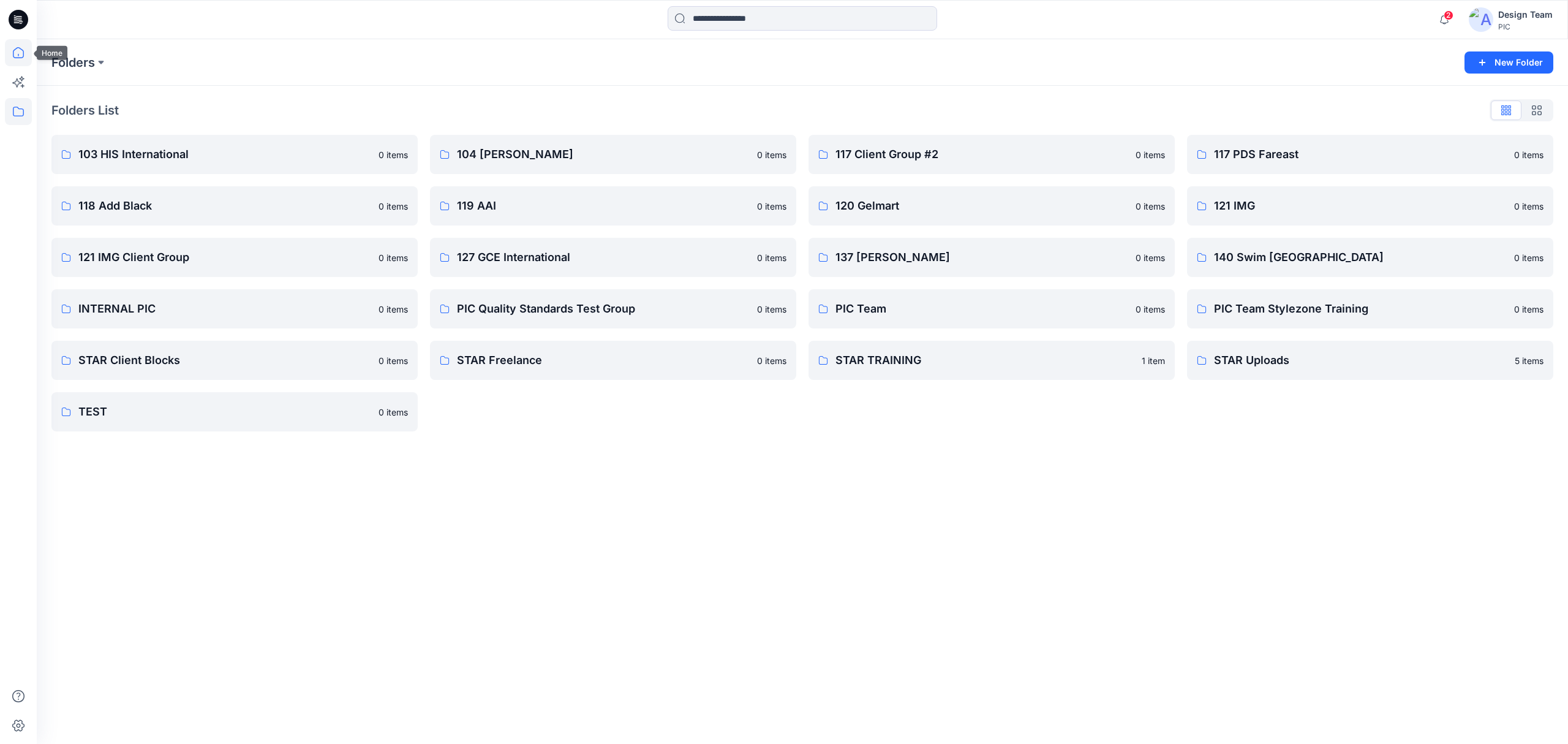
click at [26, 50] on icon at bounding box center [18, 52] width 27 height 27
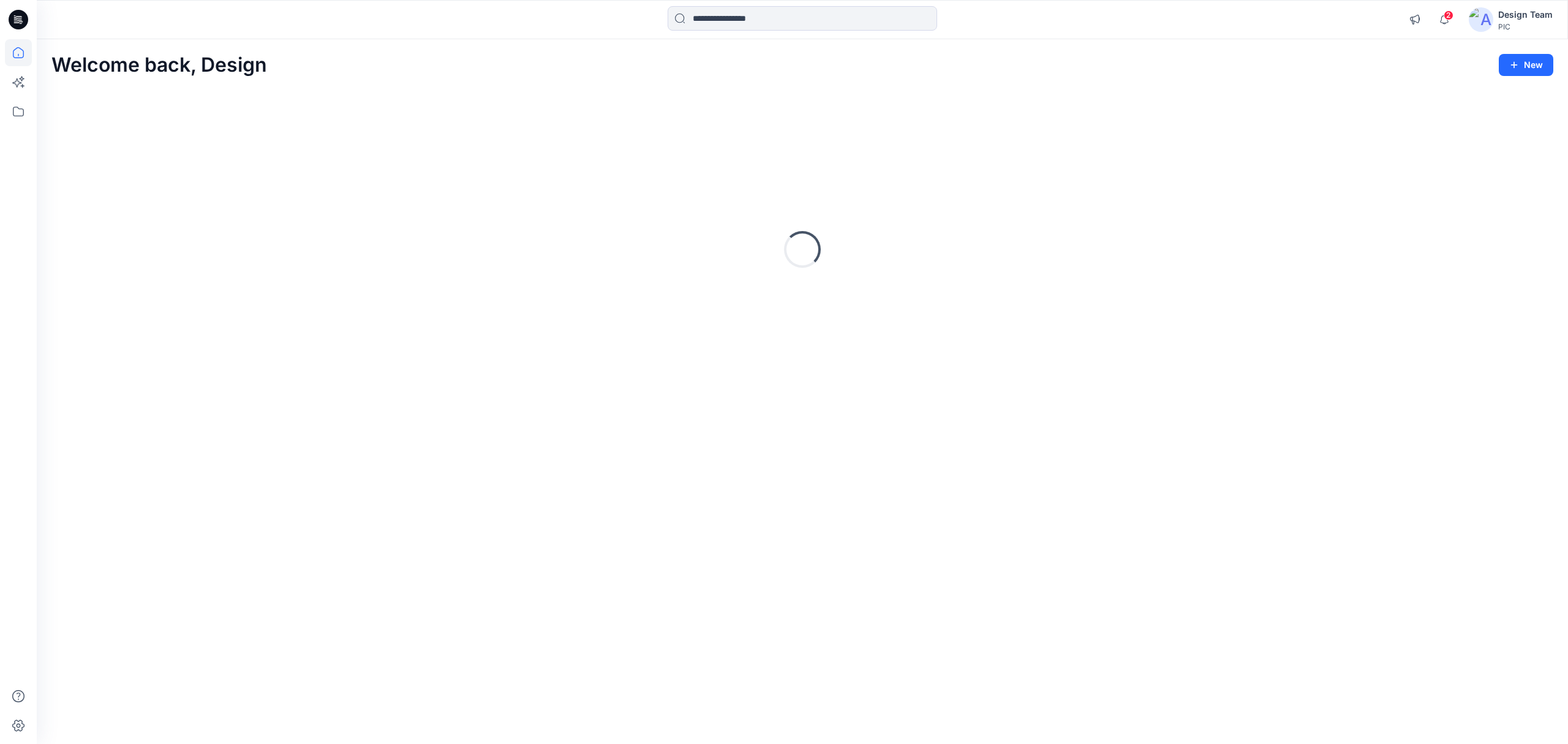
click at [20, 18] on icon at bounding box center [19, 18] width 6 height 1
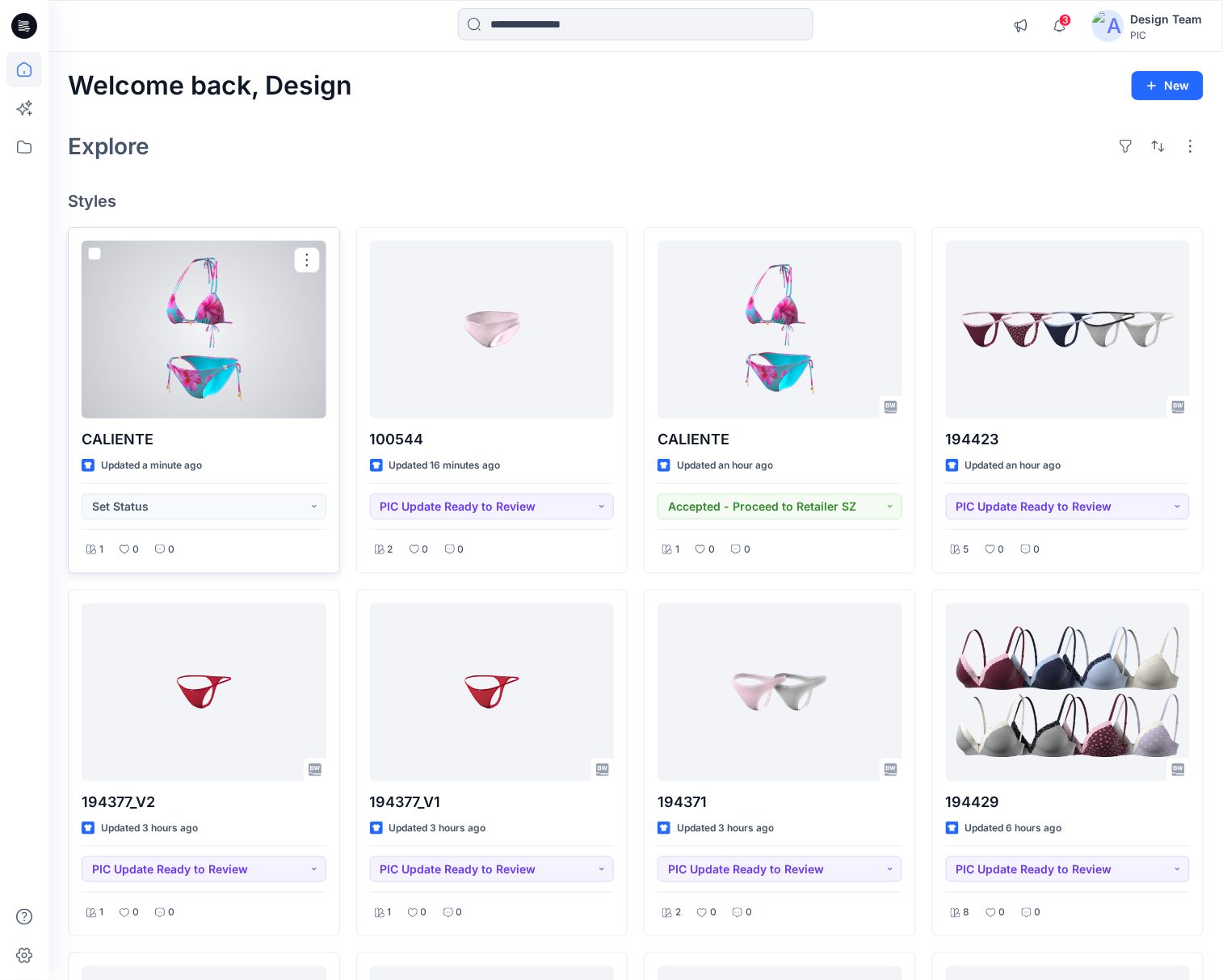
click at [250, 375] on div at bounding box center [204, 330] width 245 height 178
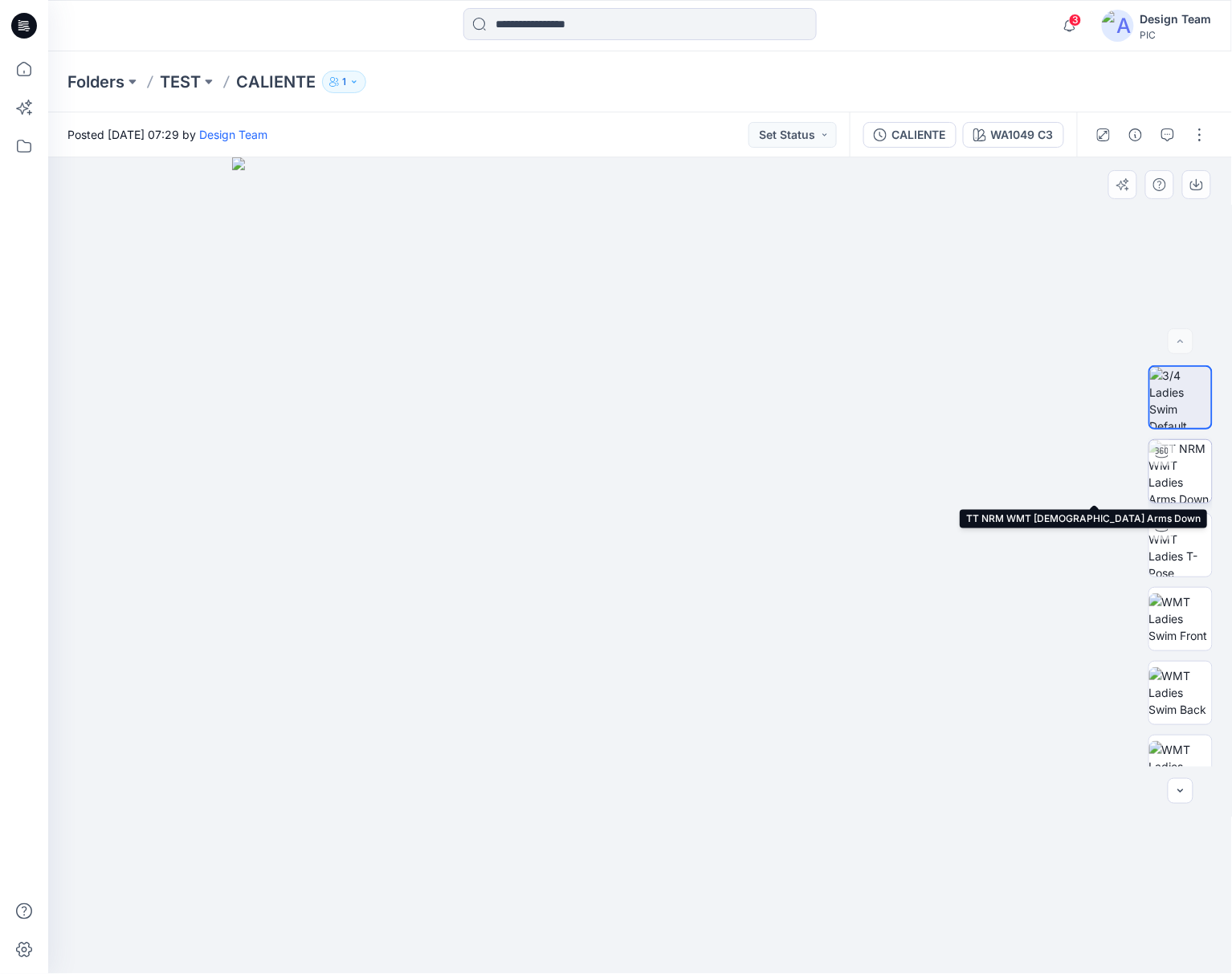
click at [1180, 469] on img at bounding box center [1181, 471] width 63 height 63
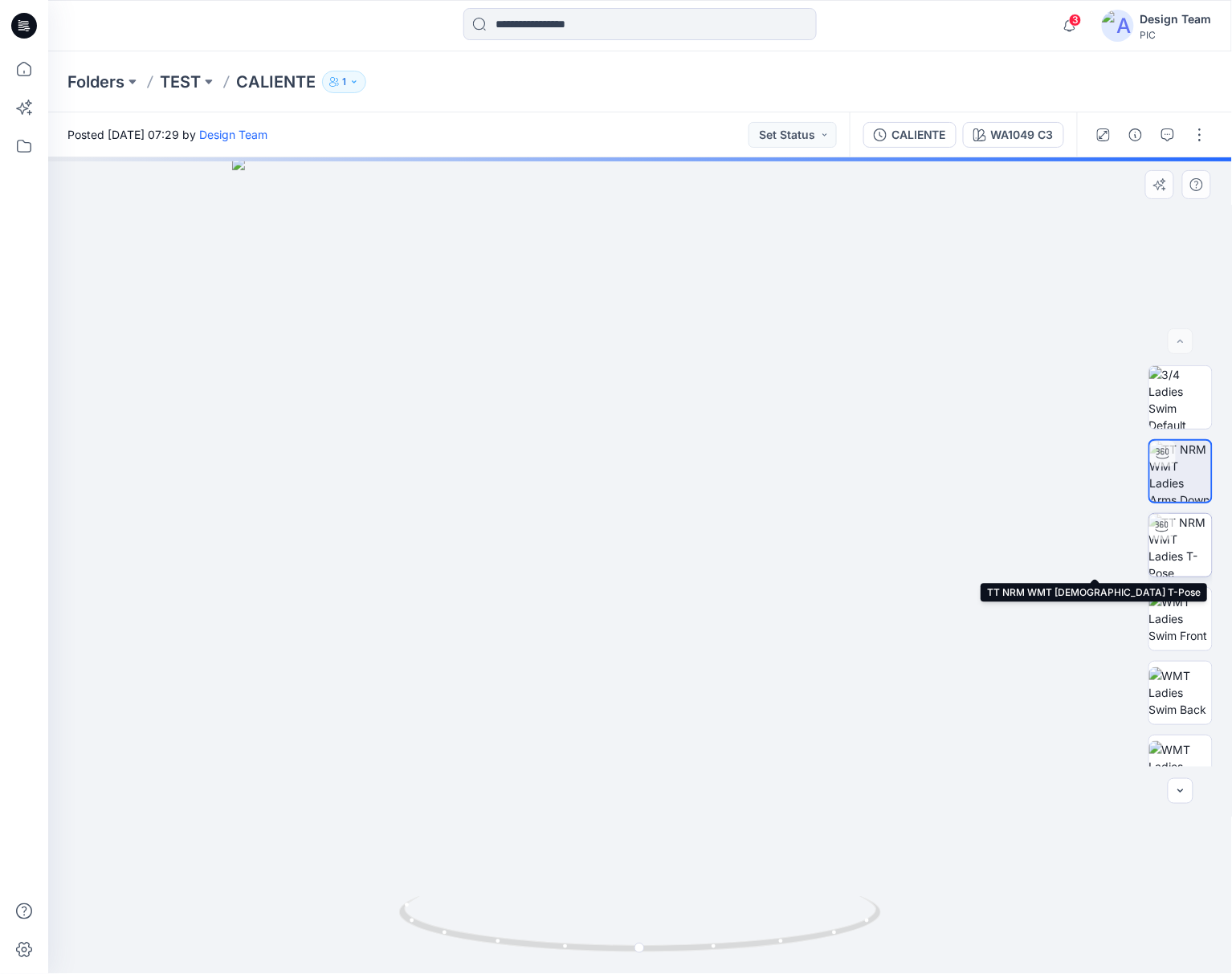
click at [1179, 538] on img at bounding box center [1181, 545] width 63 height 63
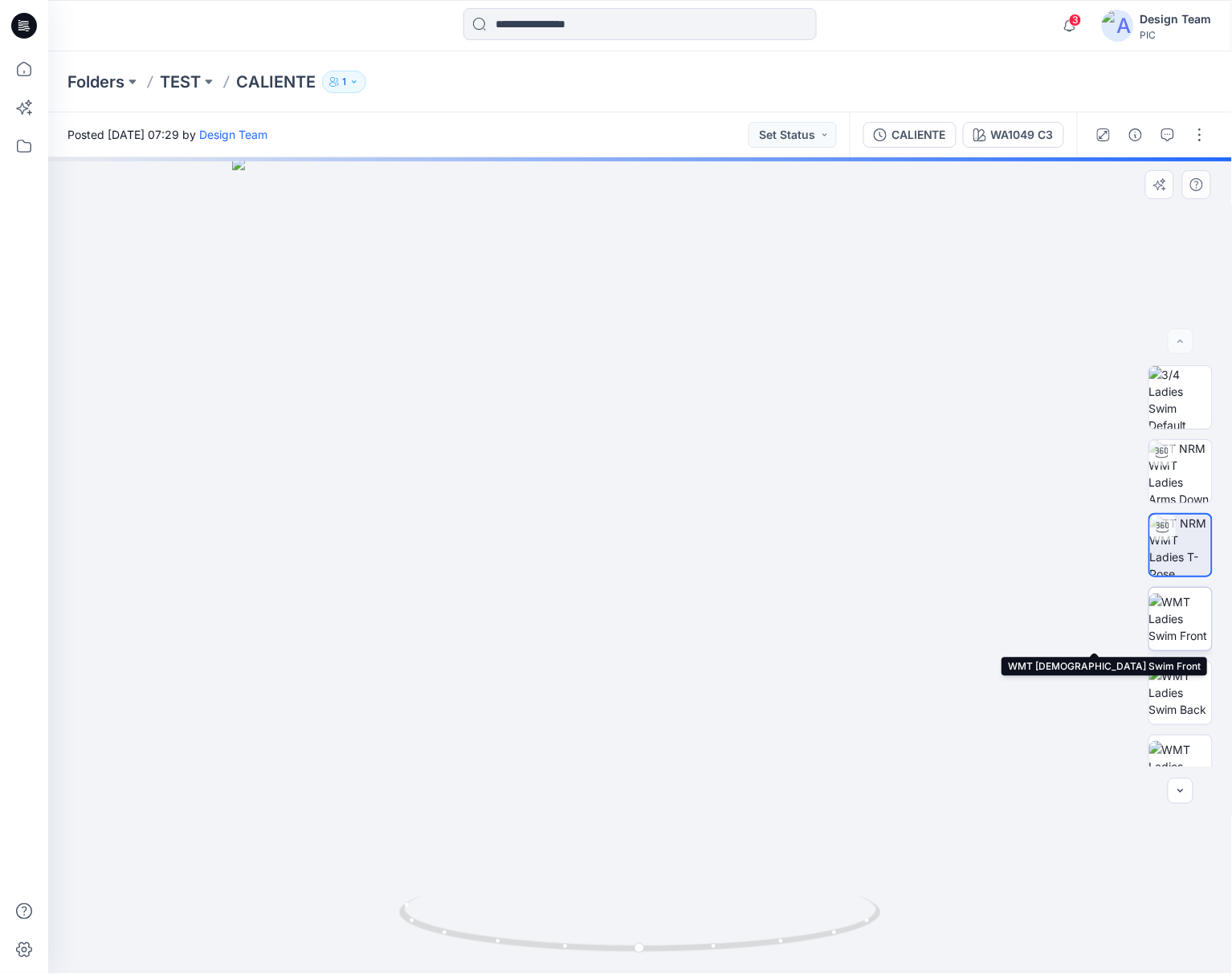
click at [1185, 610] on img at bounding box center [1181, 618] width 63 height 50
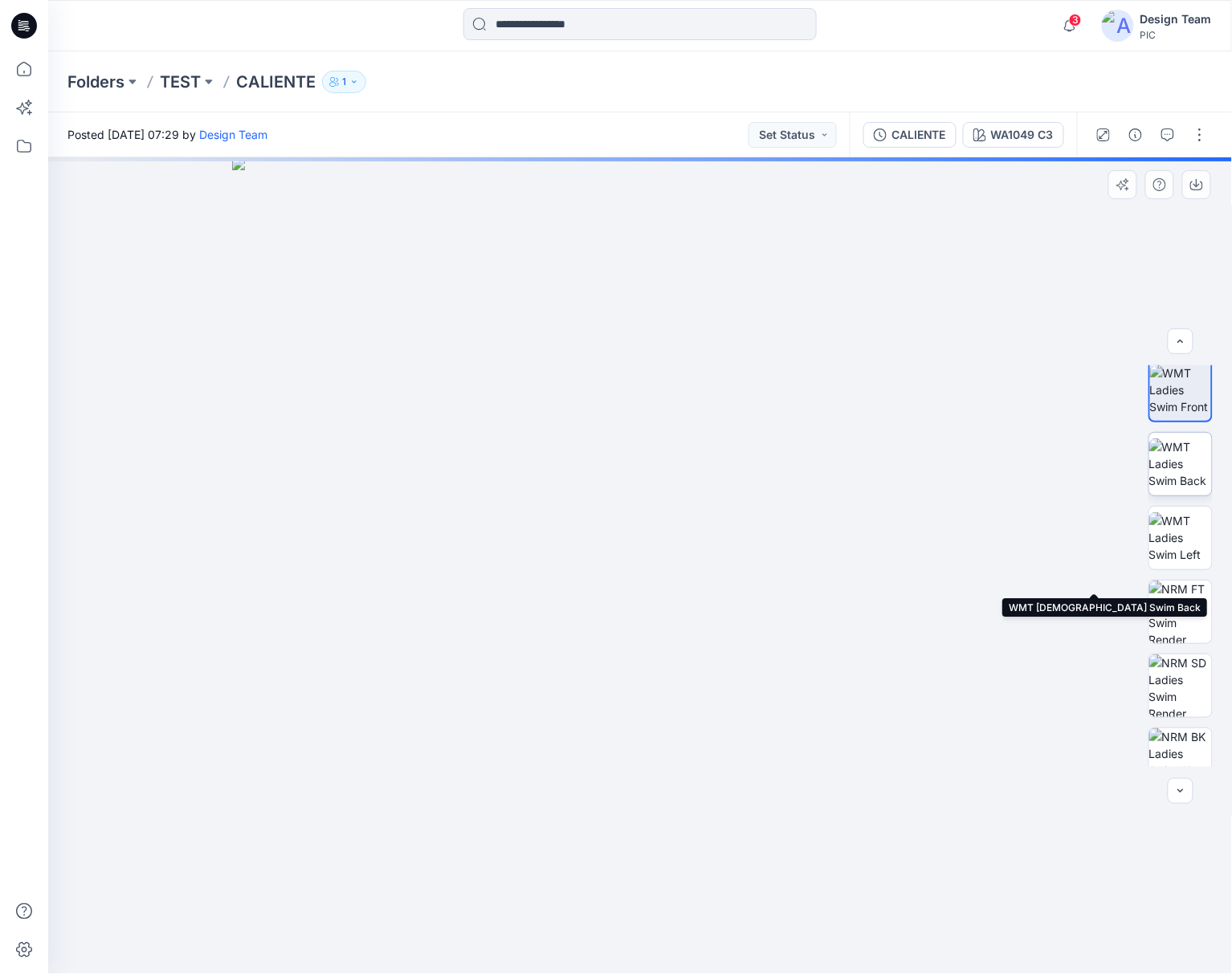
scroll to position [253, 0]
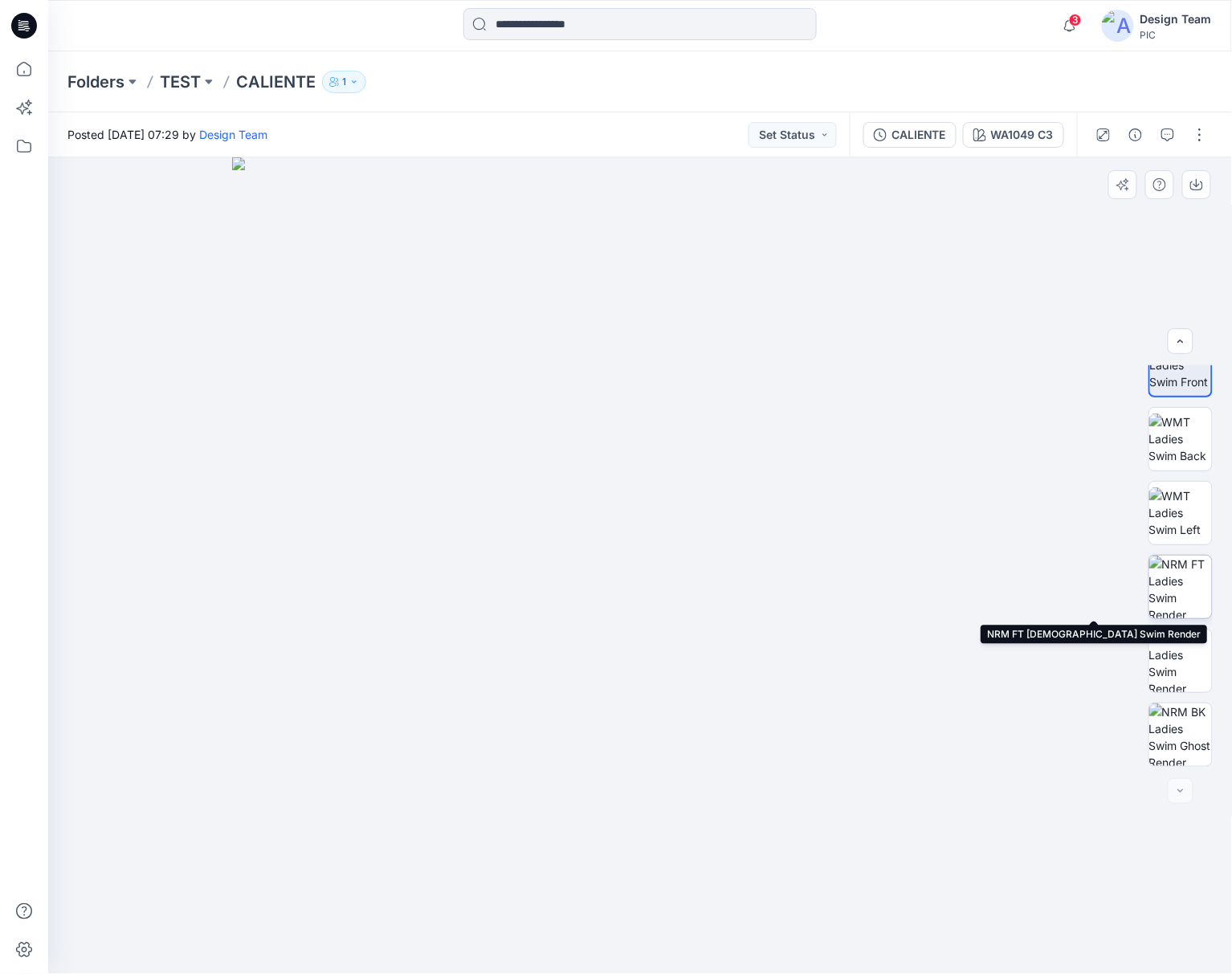
click at [1166, 598] on img at bounding box center [1181, 587] width 63 height 63
